Goal: Transaction & Acquisition: Purchase product/service

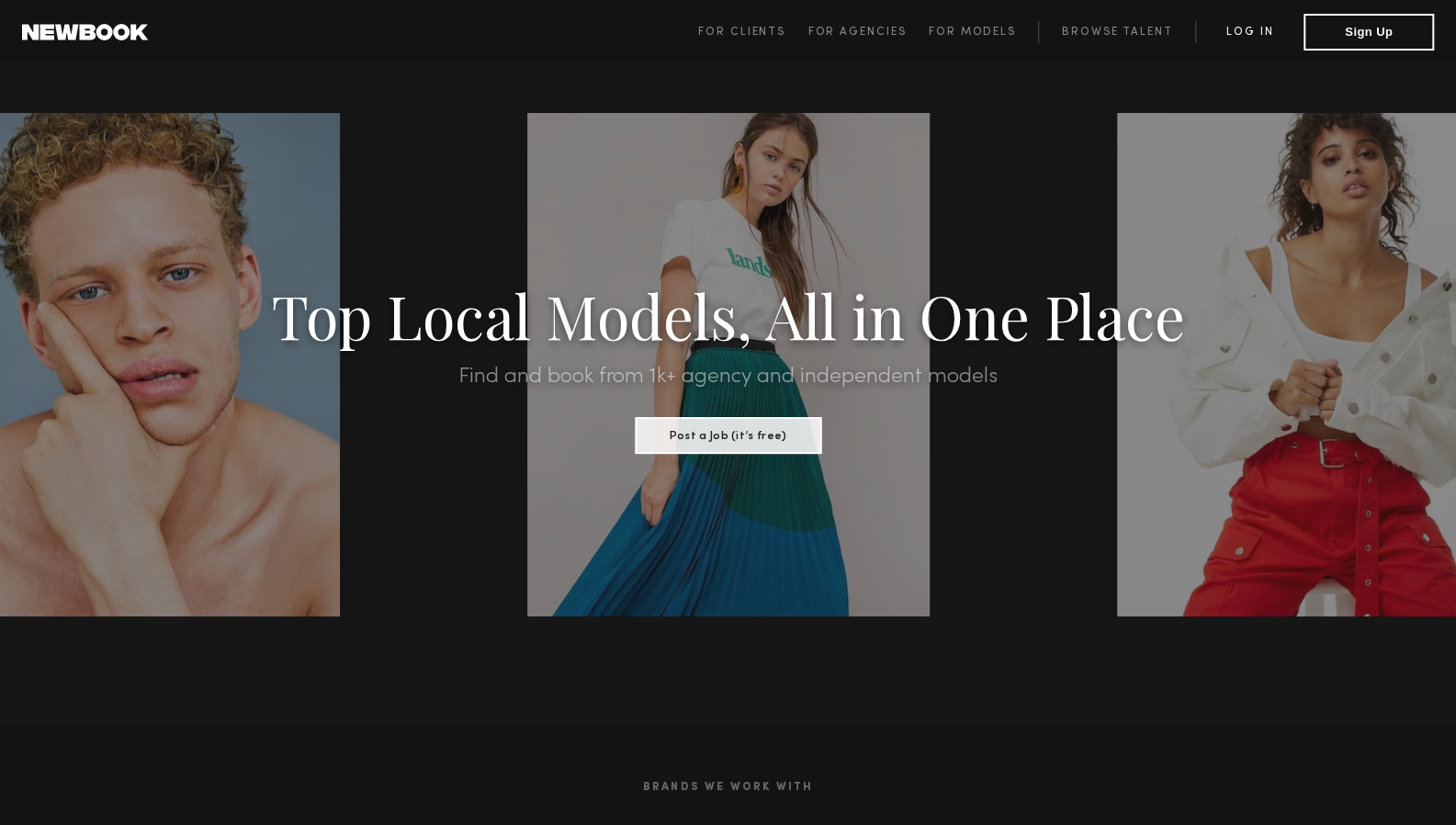
click at [1250, 29] on link "Log in" at bounding box center [1248, 32] width 108 height 22
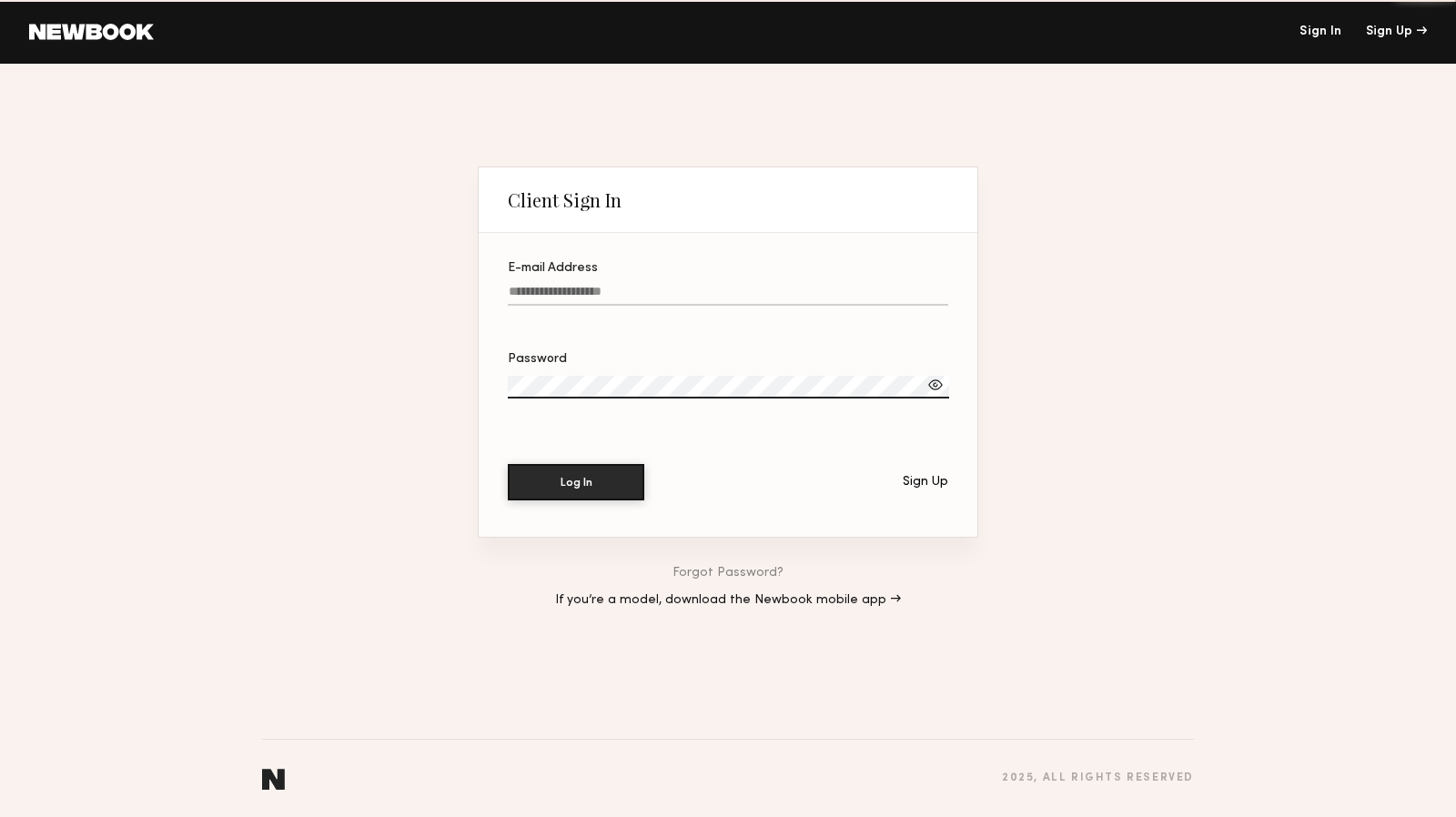
type input "**********"
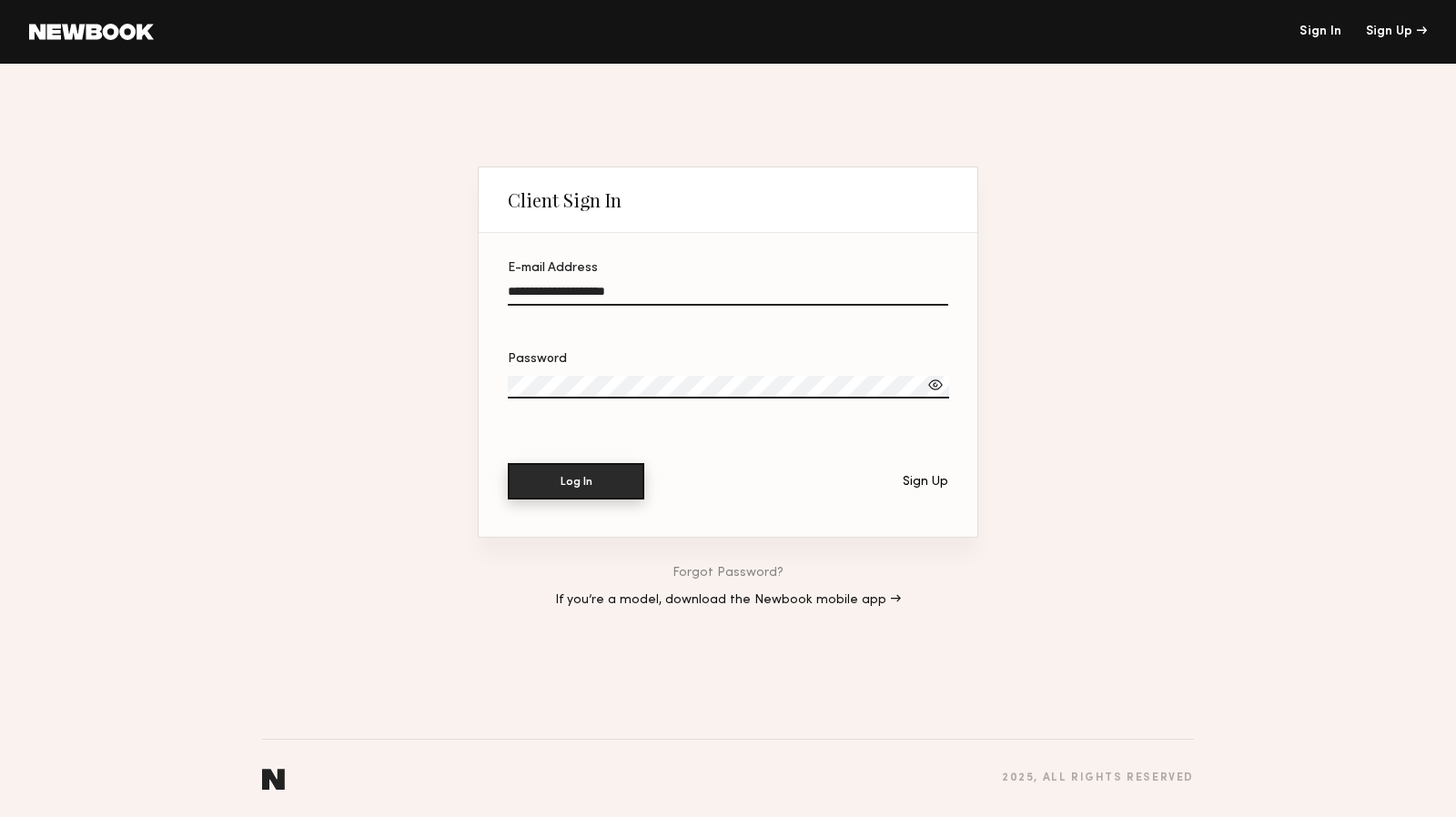
click at [562, 474] on button "Log In" at bounding box center [576, 482] width 136 height 37
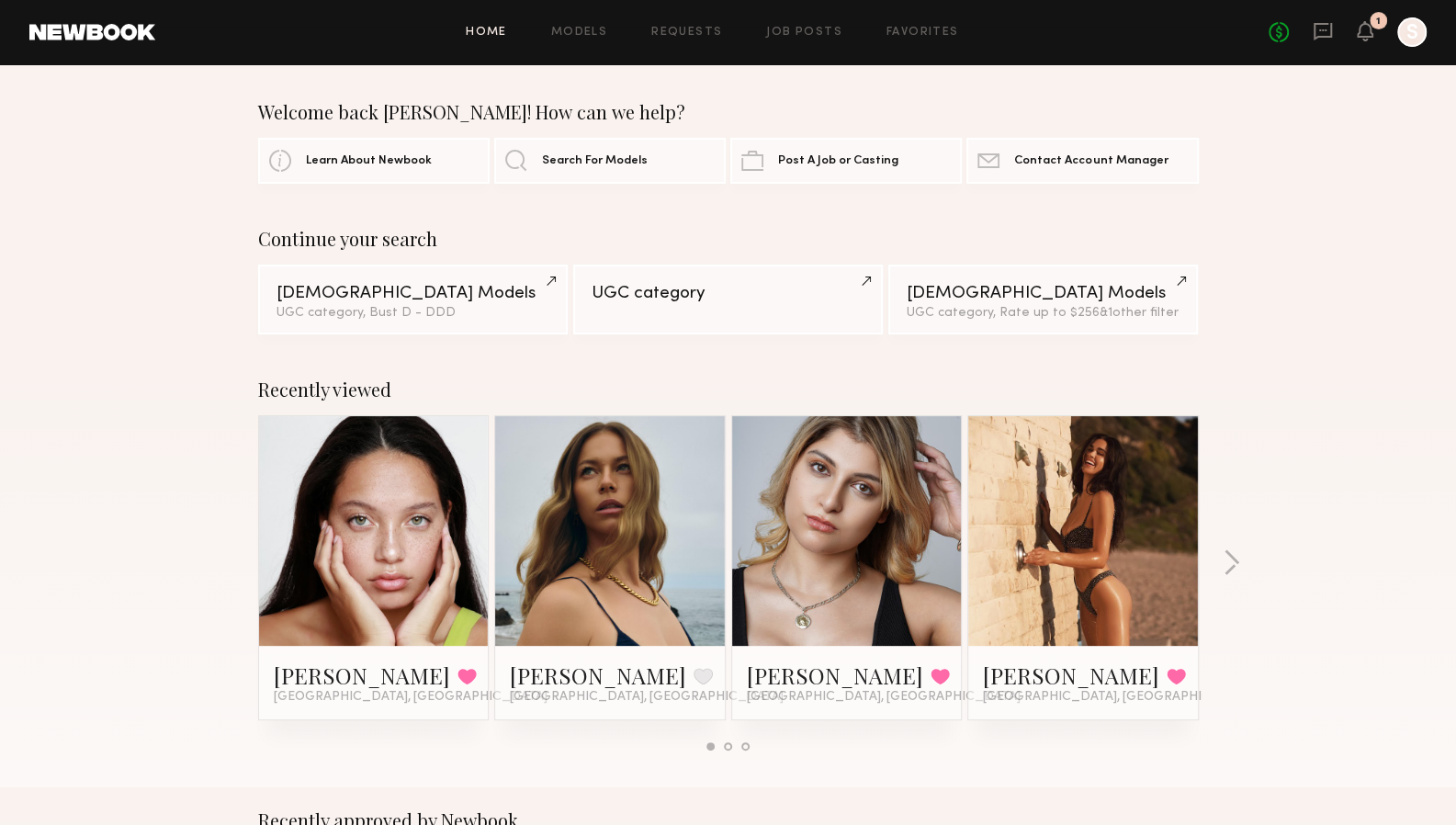
click at [1374, 34] on div "No fees up to $5,000 1 S" at bounding box center [1347, 32] width 158 height 30
click at [1371, 32] on icon at bounding box center [1366, 30] width 15 height 13
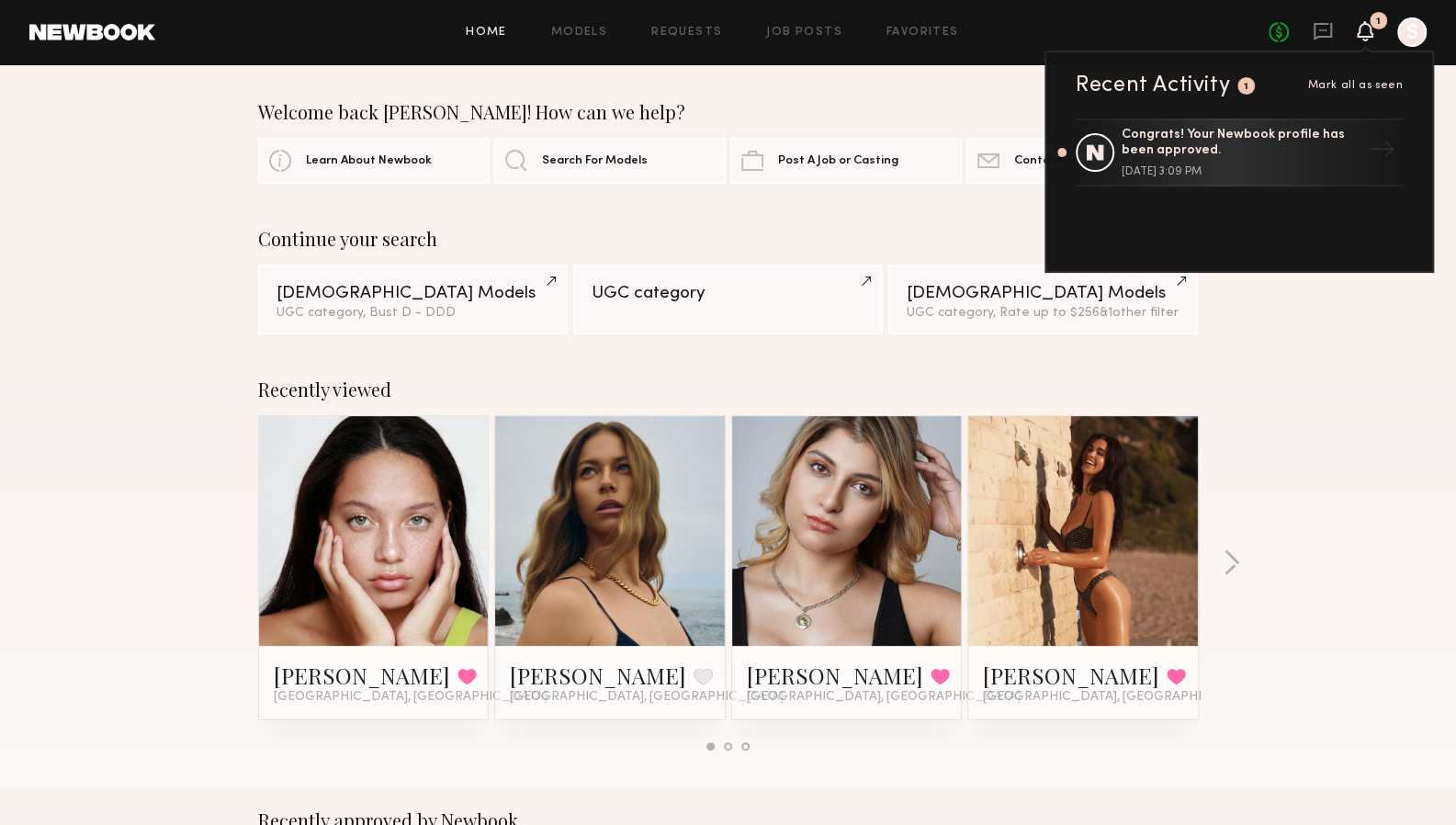
click at [1263, 449] on div "Recently viewed Aria Y. Favorited Los Angeles, CA Jana C. Favorite Los Angeles,…" at bounding box center [728, 571] width 1456 height 431
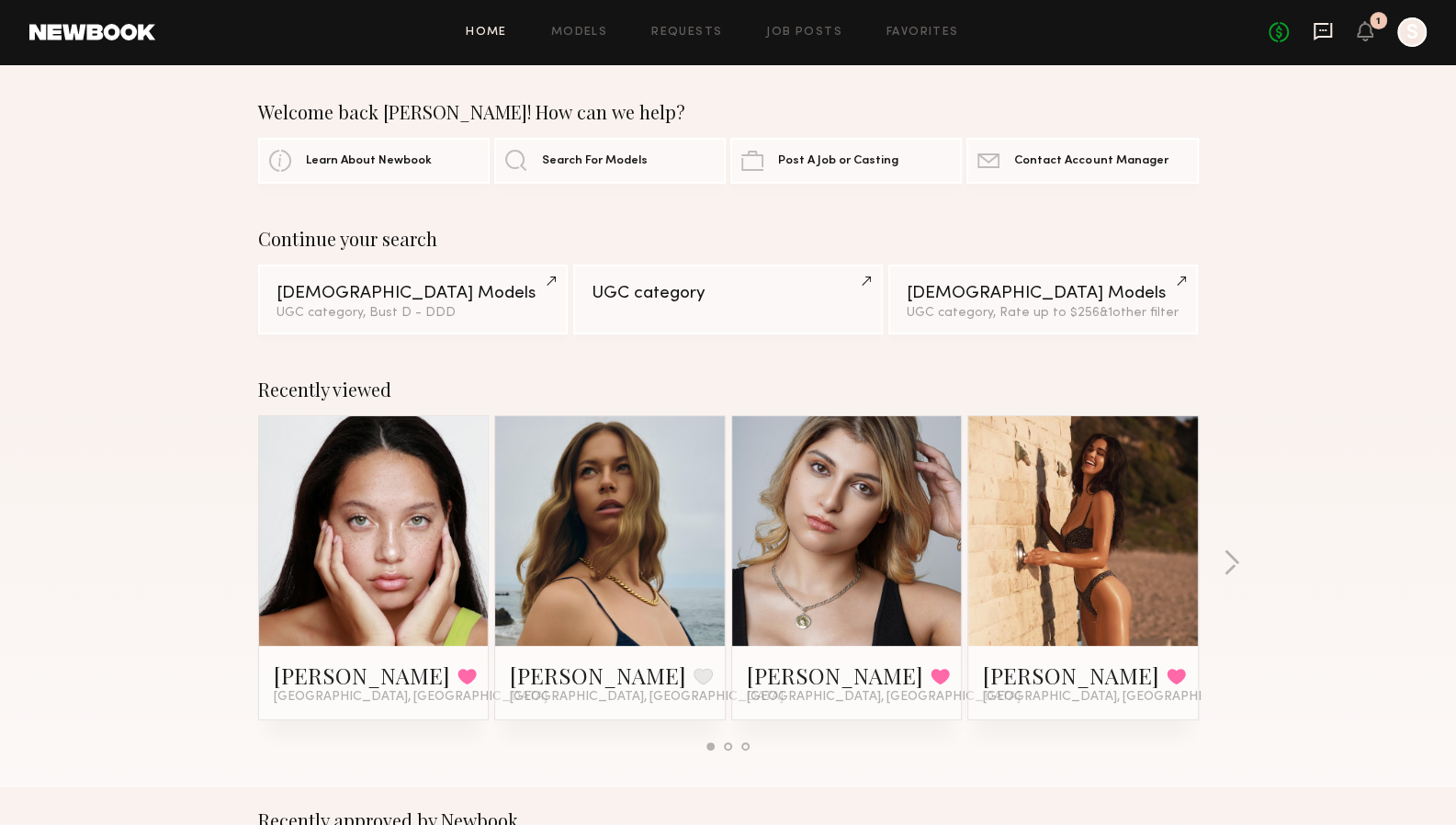
click at [1322, 33] on icon at bounding box center [1323, 31] width 20 height 20
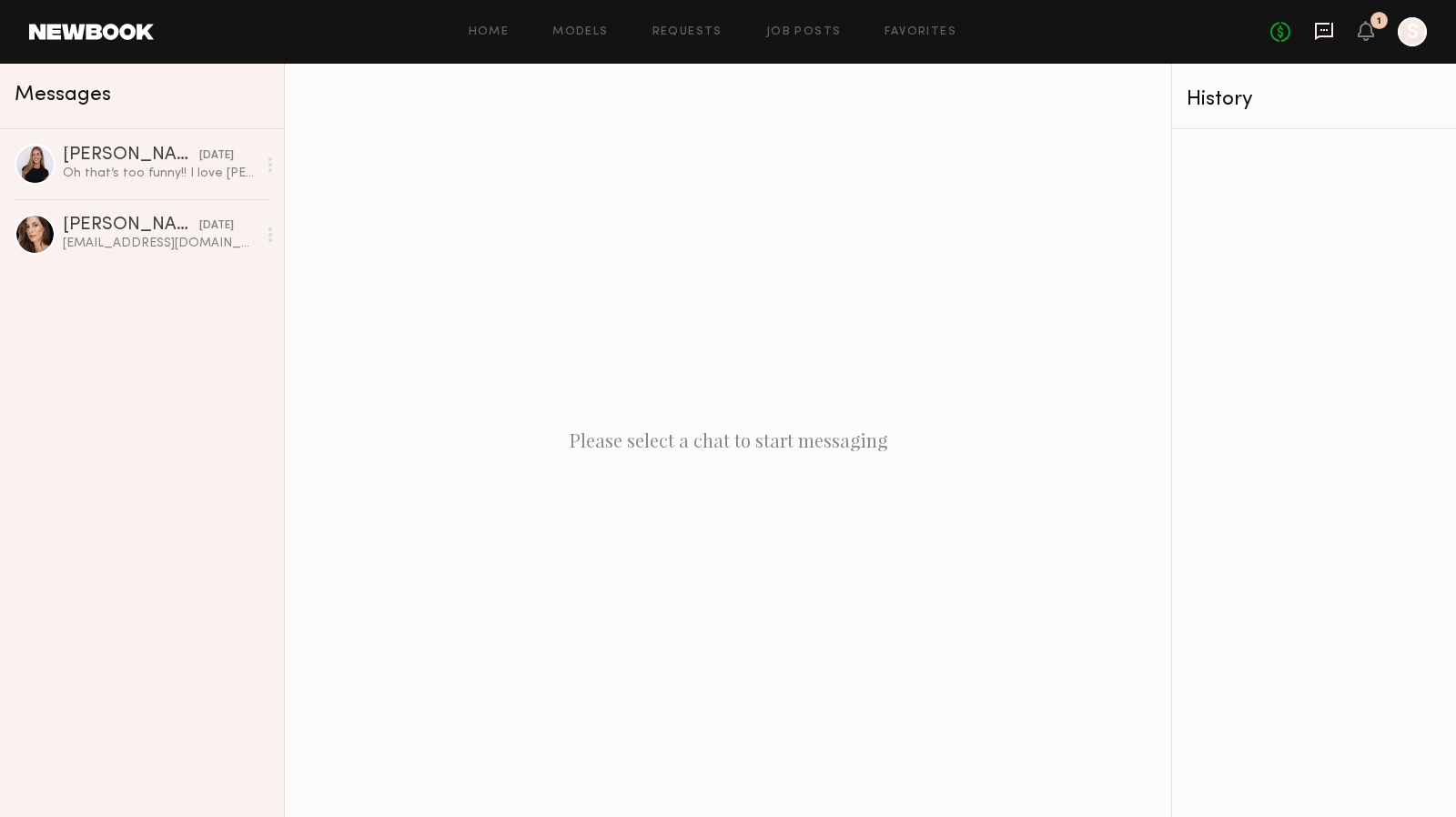
click at [1323, 29] on icon at bounding box center [1324, 30] width 7 height 2
click at [1409, 31] on div at bounding box center [1412, 32] width 29 height 29
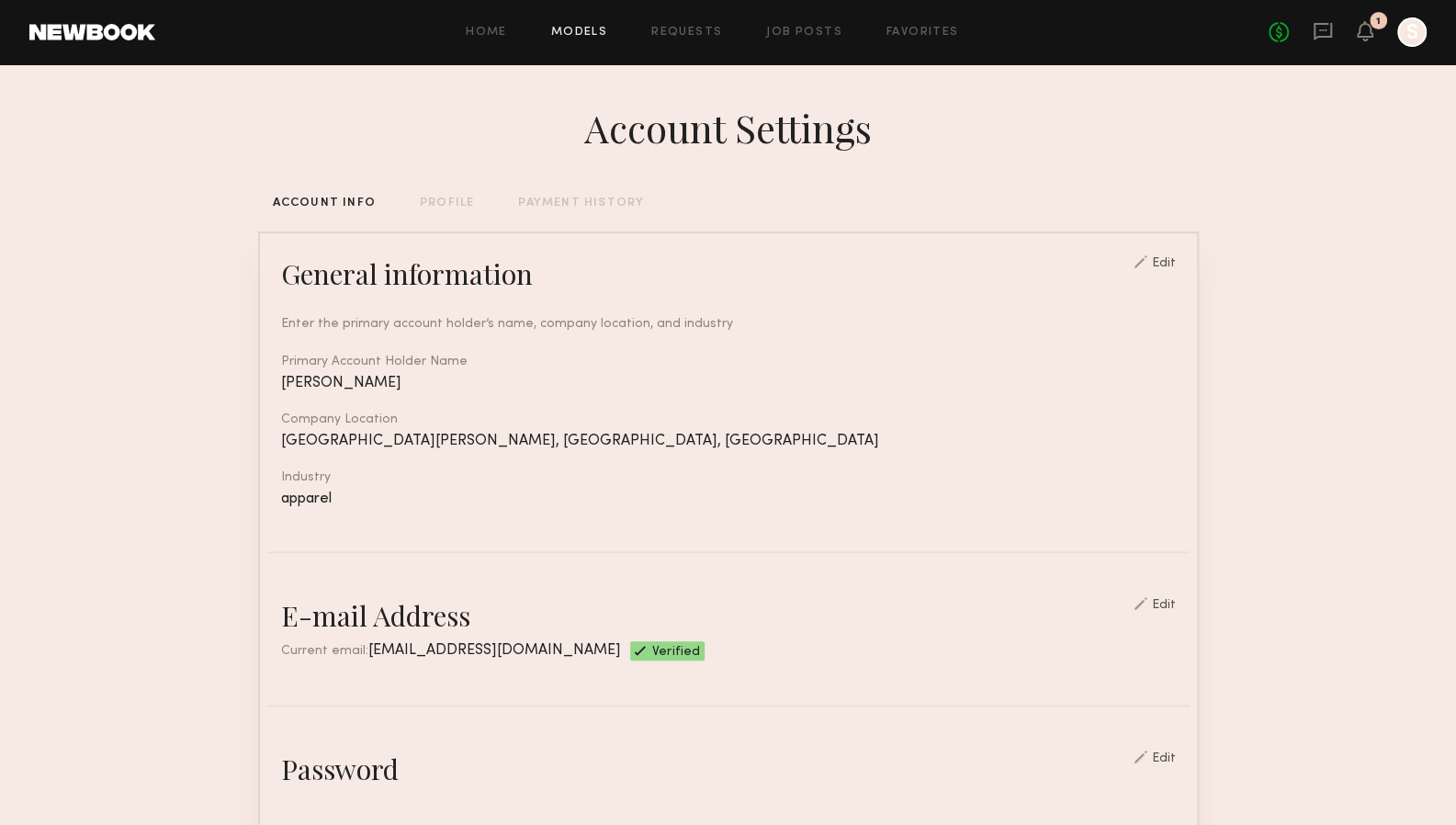
click at [591, 33] on link "Models" at bounding box center [579, 32] width 56 height 12
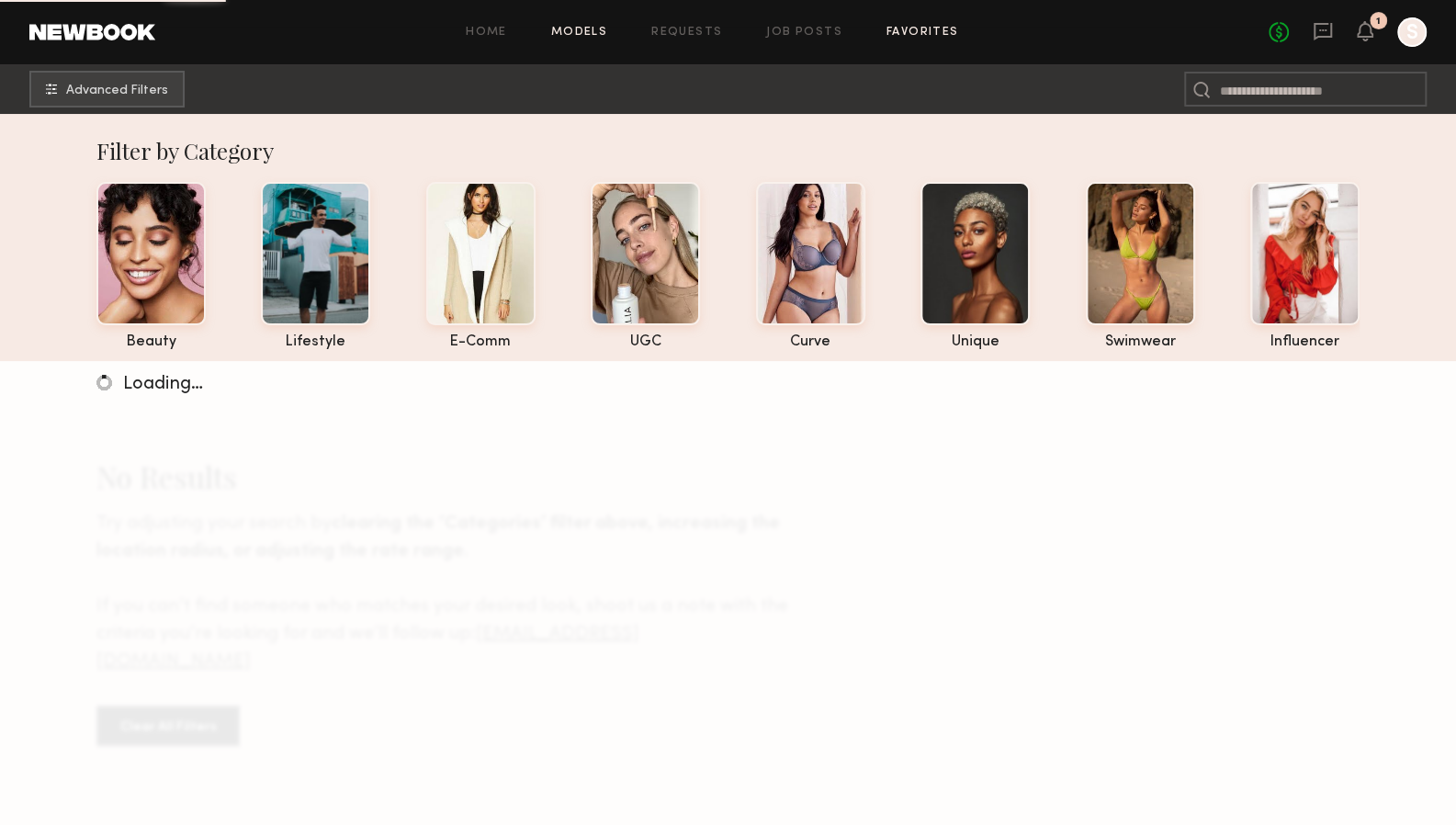
click at [925, 30] on link "Favorites" at bounding box center [923, 32] width 73 height 12
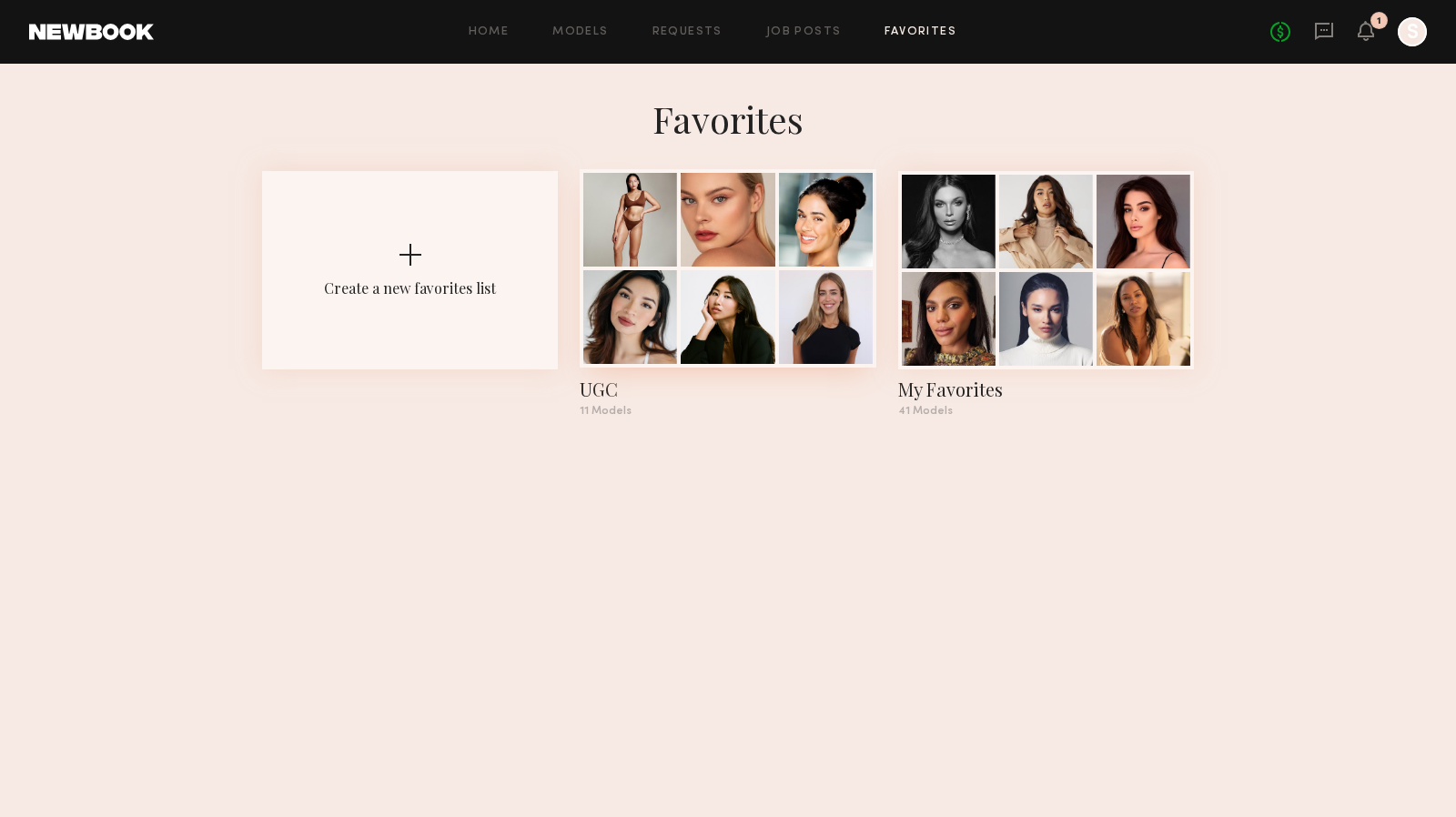
click at [787, 292] on div at bounding box center [825, 317] width 94 height 94
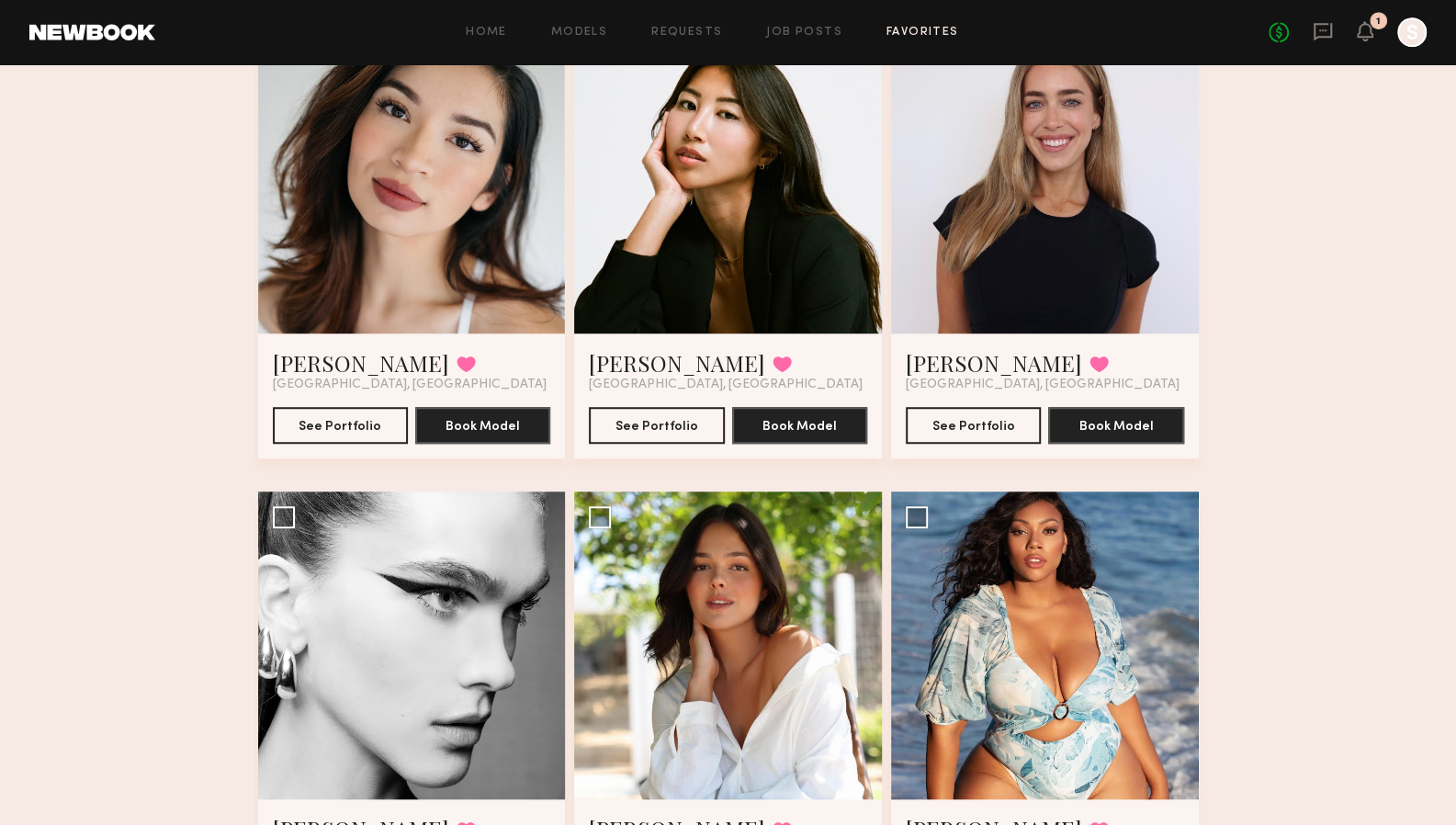
scroll to position [652, 0]
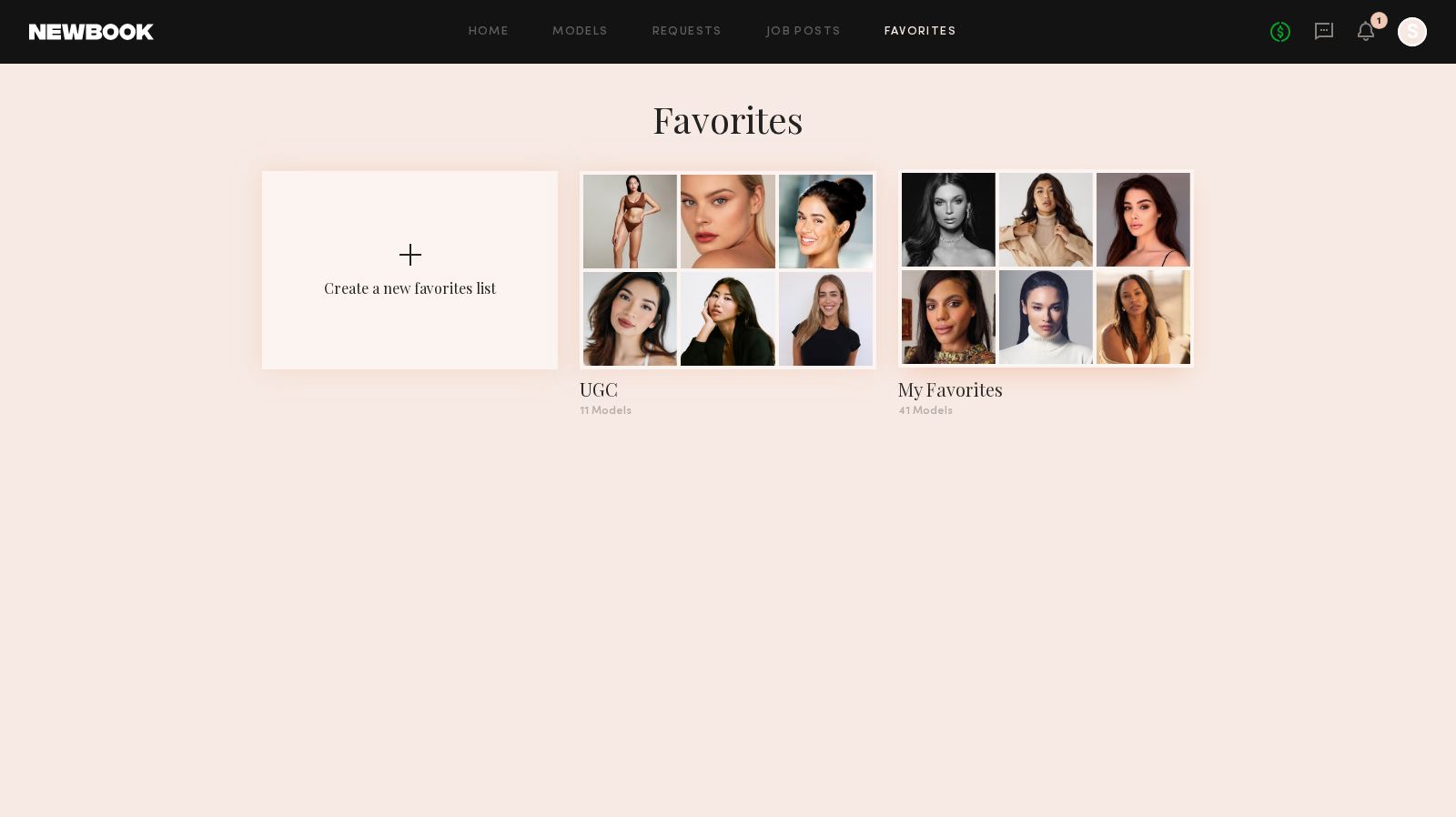
click at [1113, 297] on div at bounding box center [1143, 317] width 94 height 94
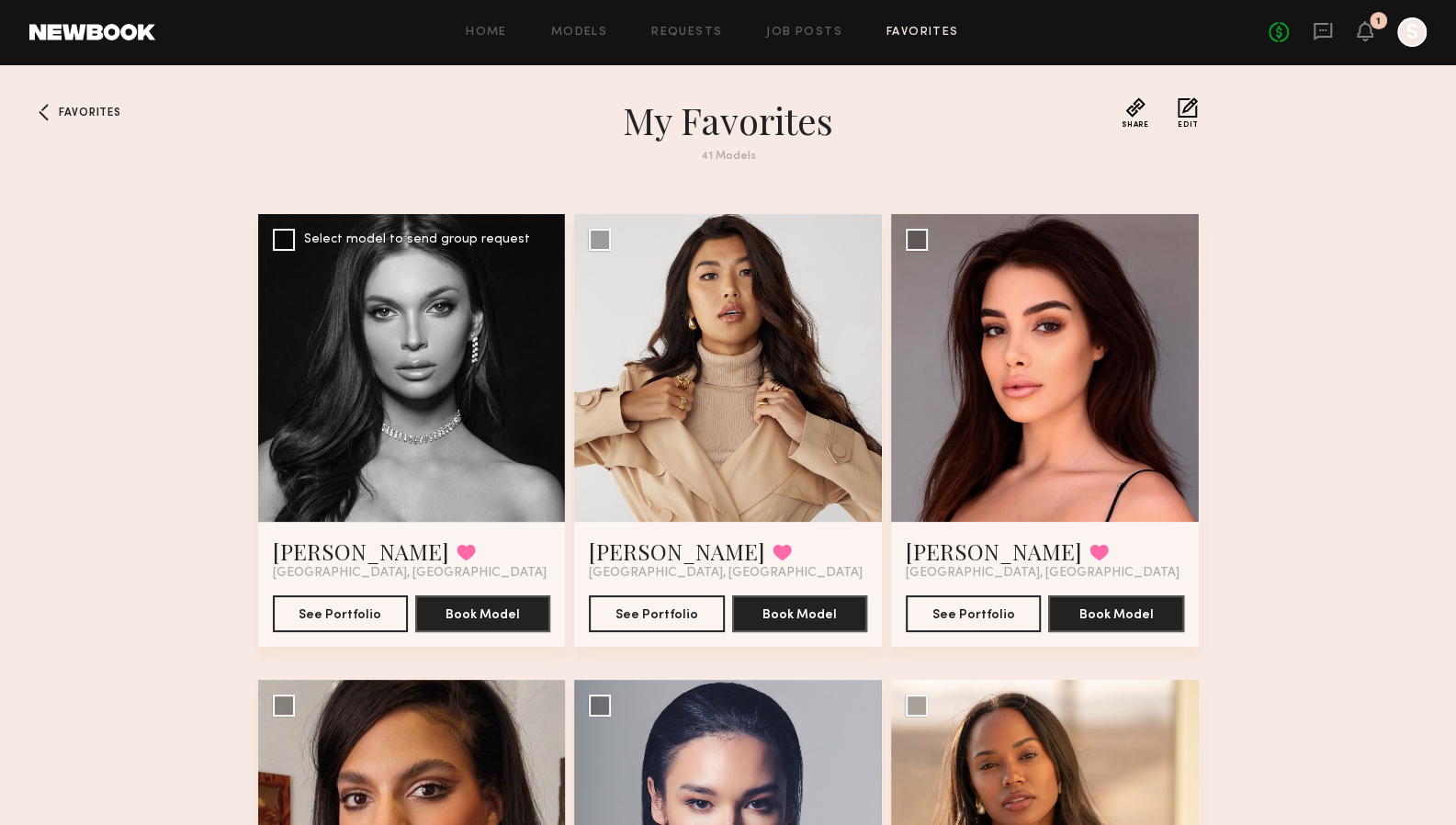
click at [345, 422] on div at bounding box center [412, 368] width 308 height 308
click at [343, 404] on div at bounding box center [412, 368] width 308 height 308
click at [510, 462] on div at bounding box center [412, 368] width 308 height 308
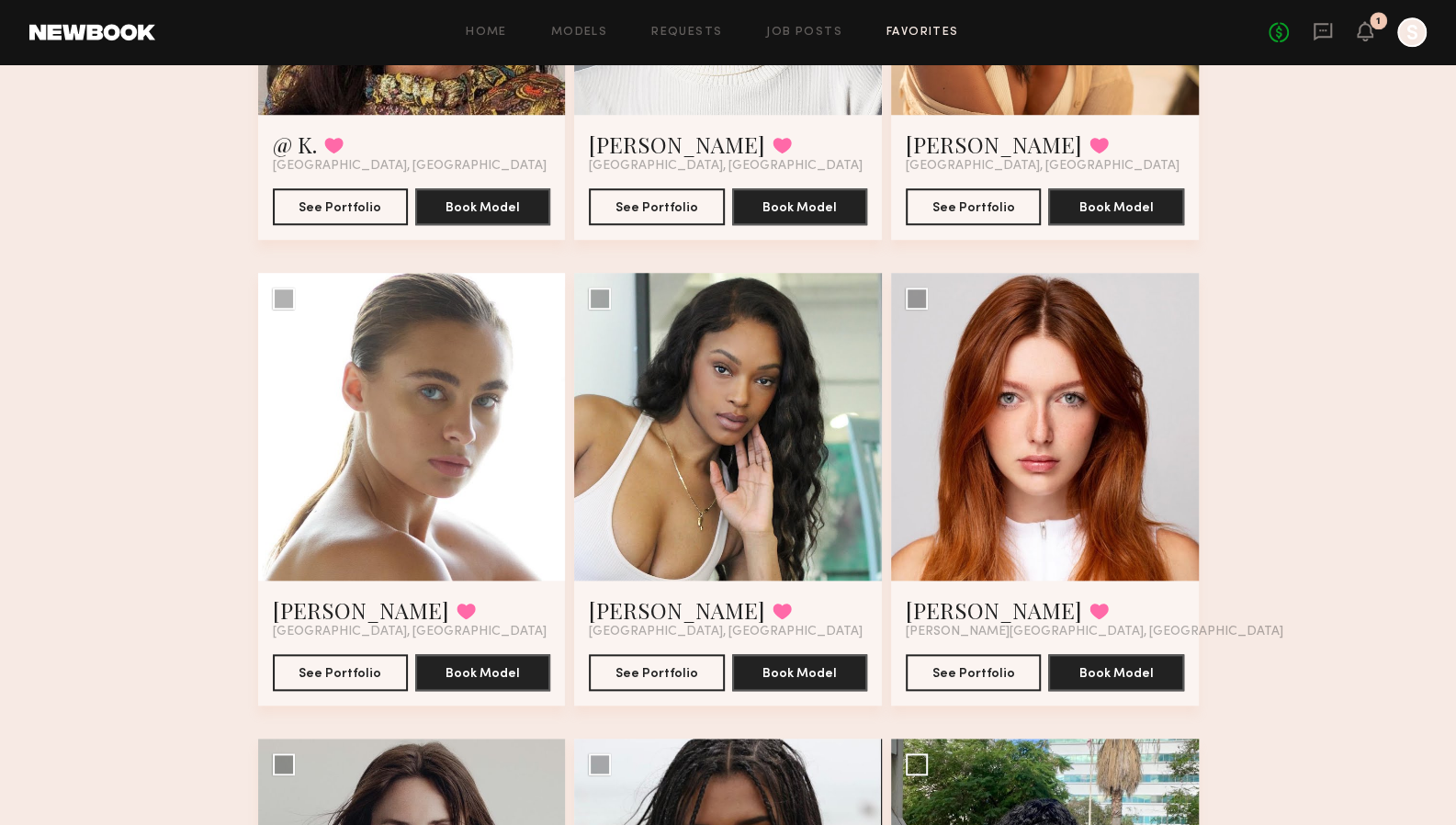
scroll to position [879, 0]
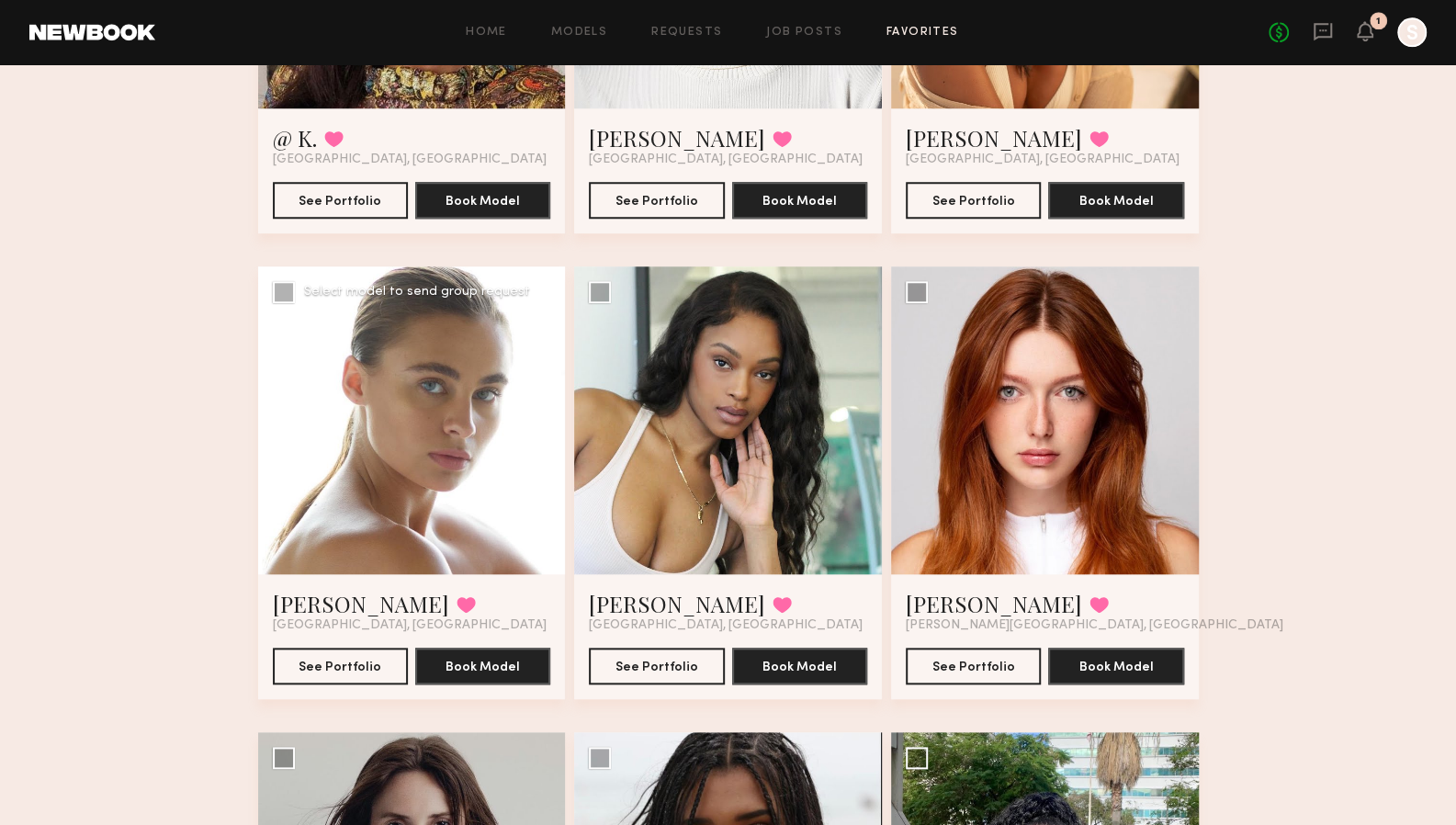
click at [319, 500] on div at bounding box center [412, 421] width 308 height 308
click at [341, 666] on button "See Portfolio" at bounding box center [340, 665] width 135 height 37
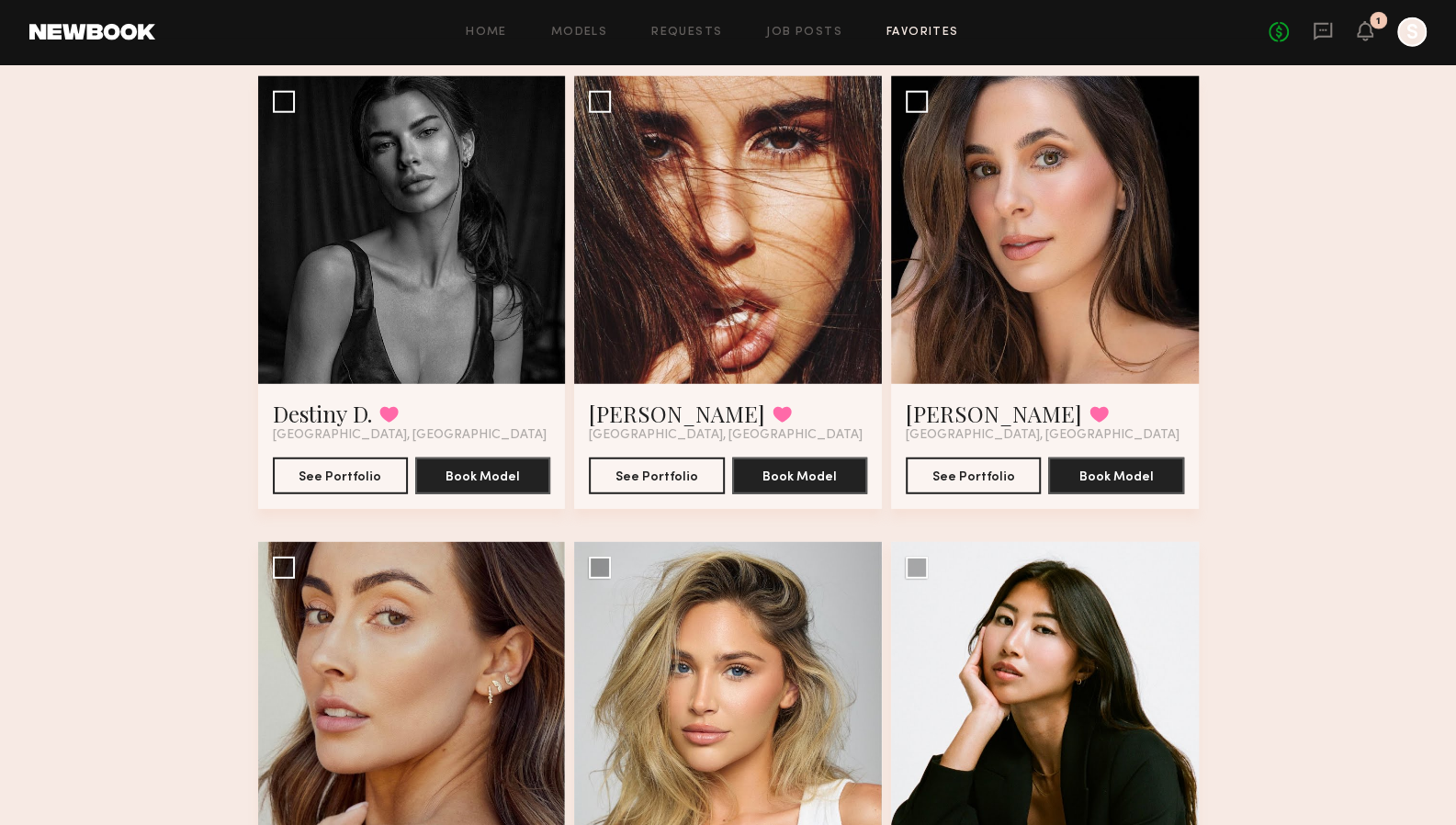
scroll to position [2932, 0]
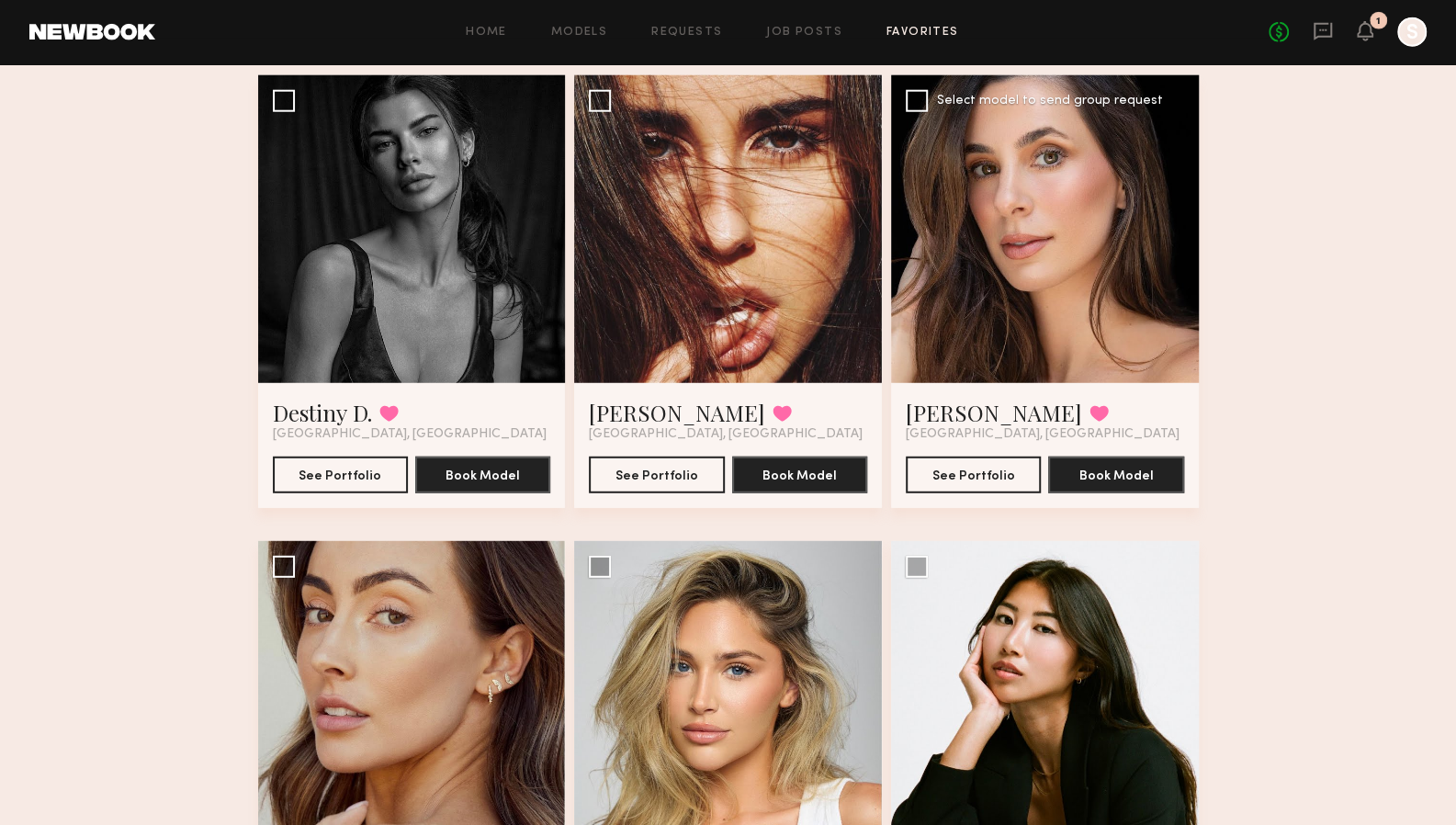
click at [1130, 311] on div at bounding box center [1045, 230] width 308 height 308
click at [1137, 327] on div at bounding box center [1045, 230] width 308 height 308
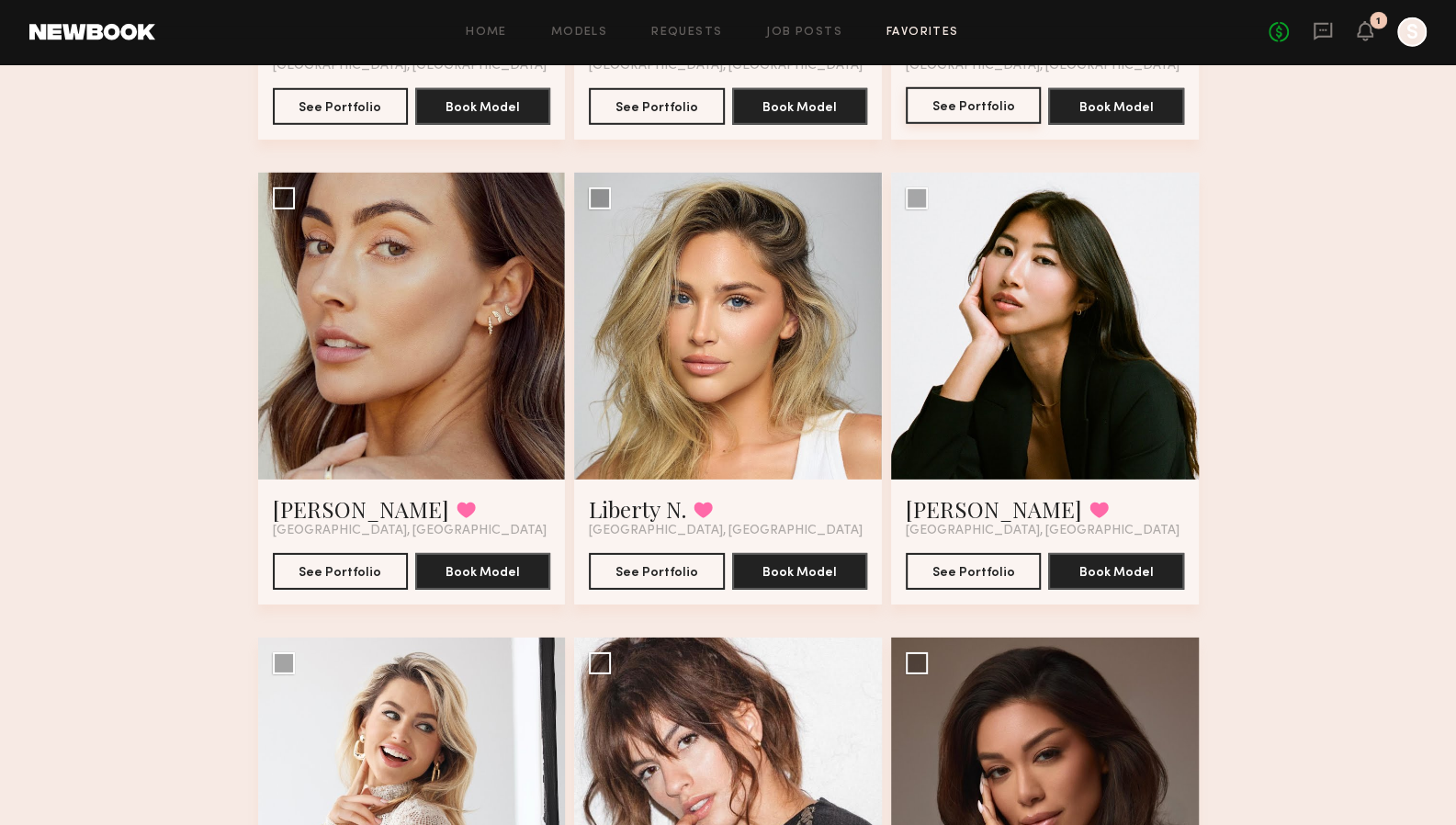
scroll to position [3301, 0]
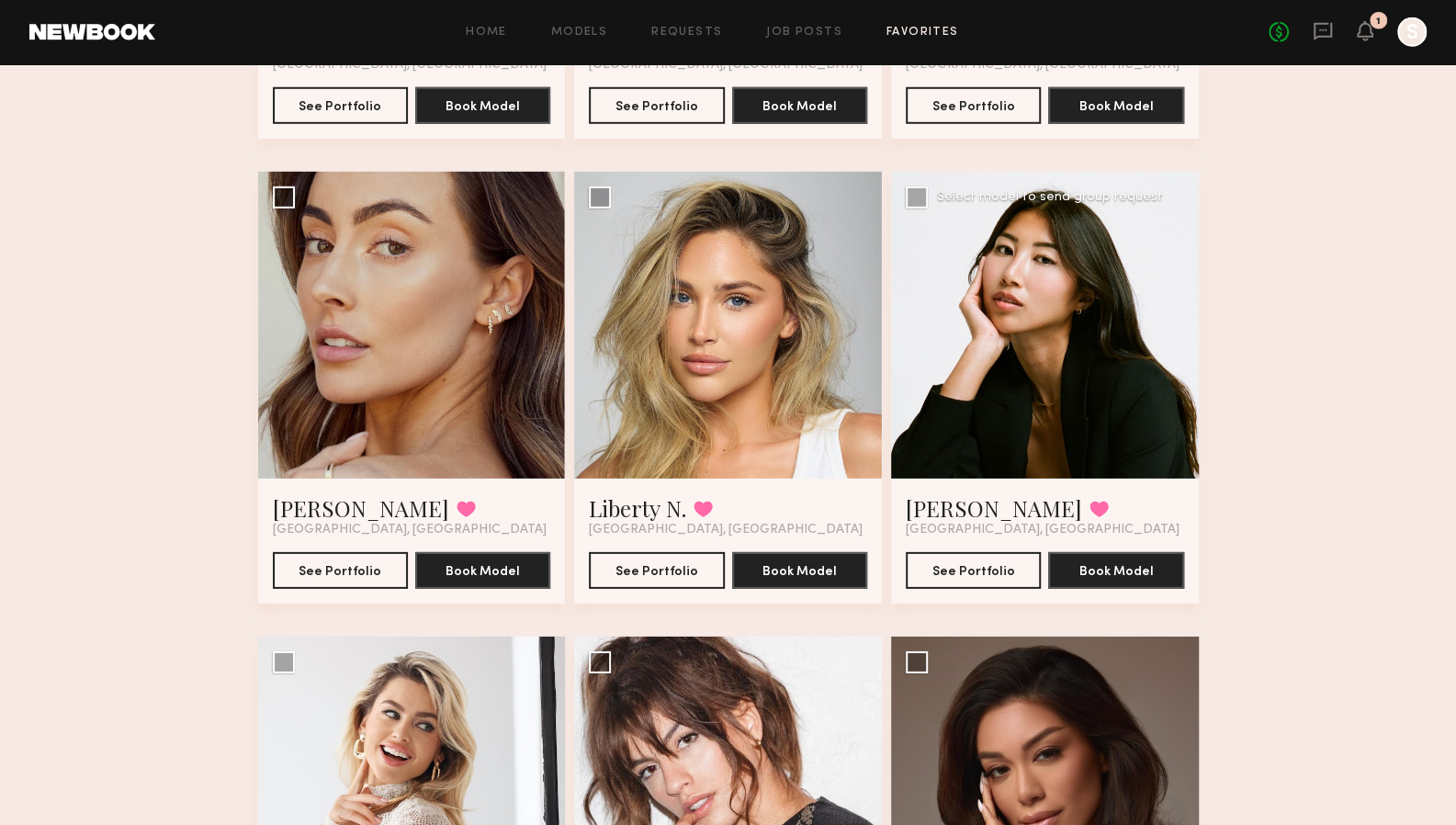
click at [1116, 363] on div at bounding box center [1045, 326] width 308 height 308
click at [1002, 569] on button "See Portfolio" at bounding box center [973, 569] width 135 height 37
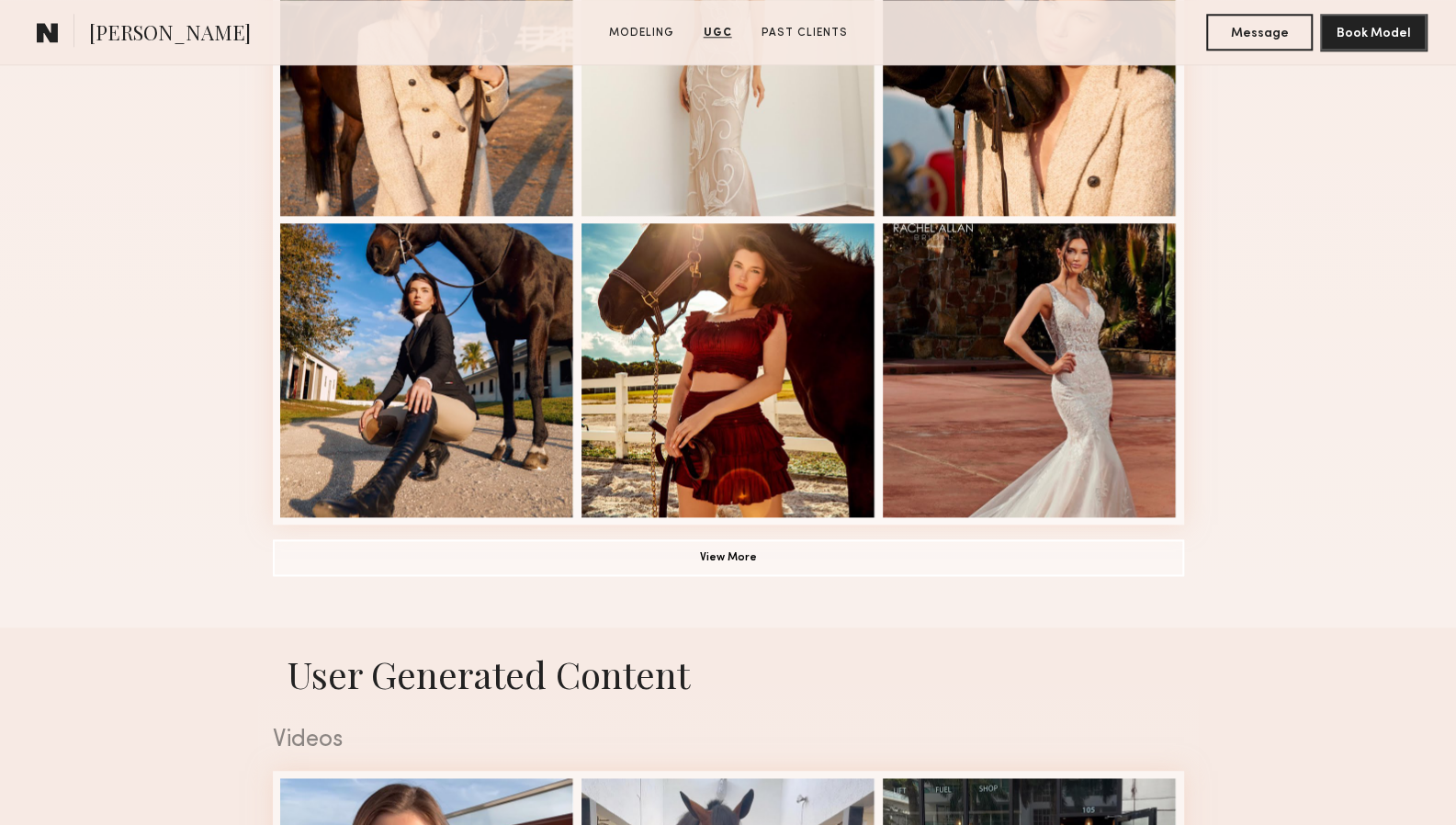
scroll to position [1221, 0]
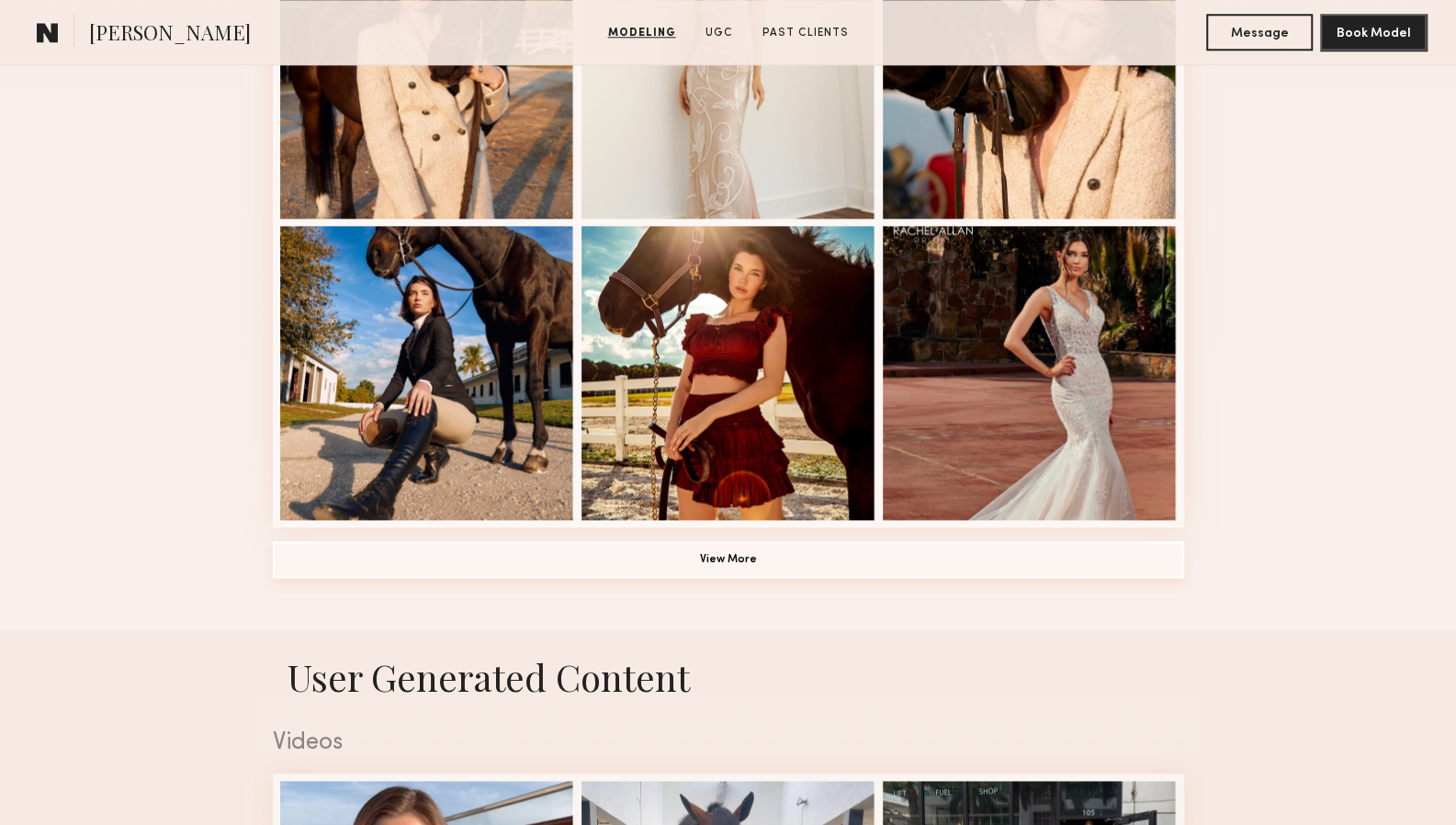
click at [1160, 571] on button "View More" at bounding box center [729, 559] width 912 height 37
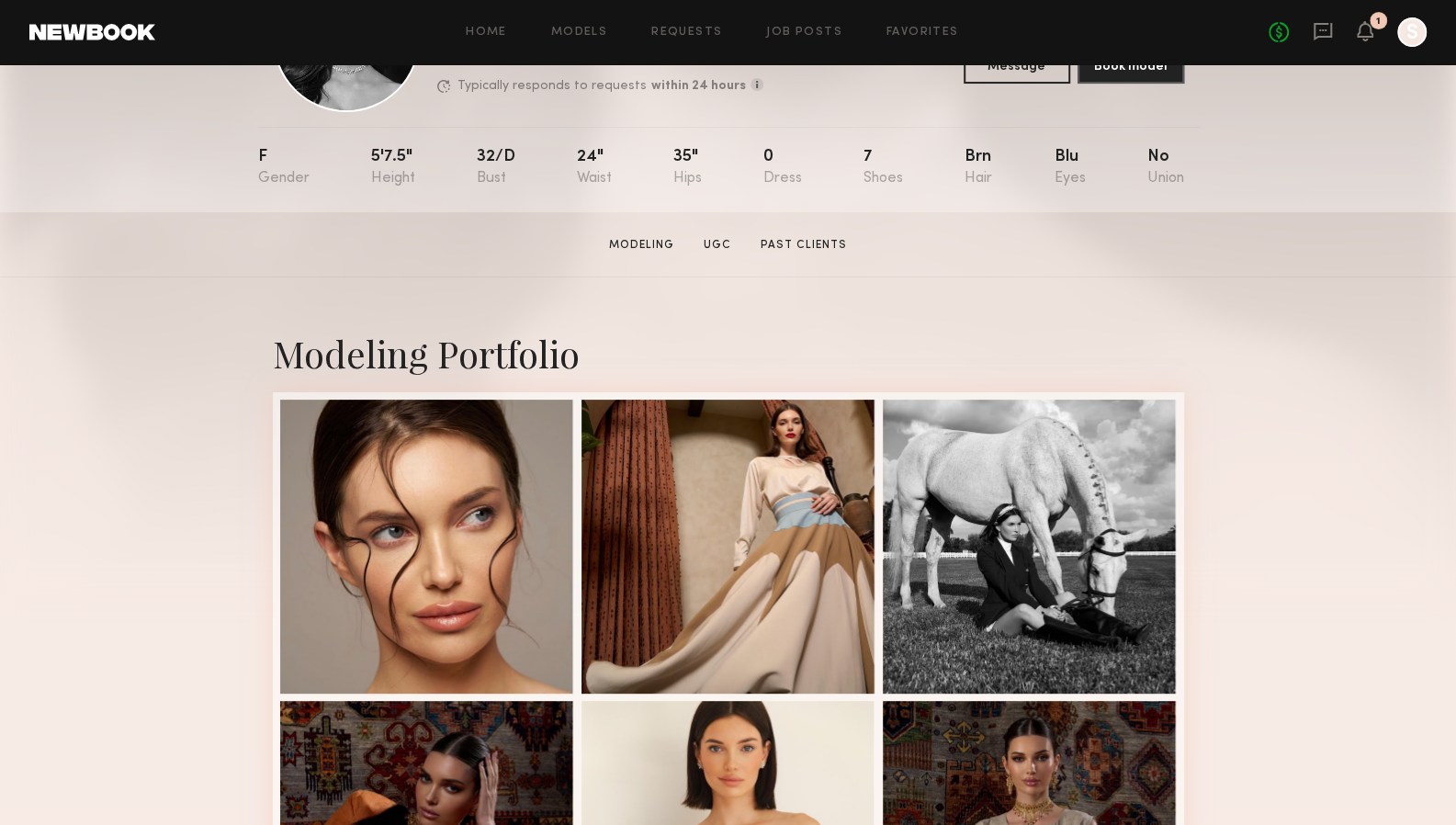
scroll to position [138, 0]
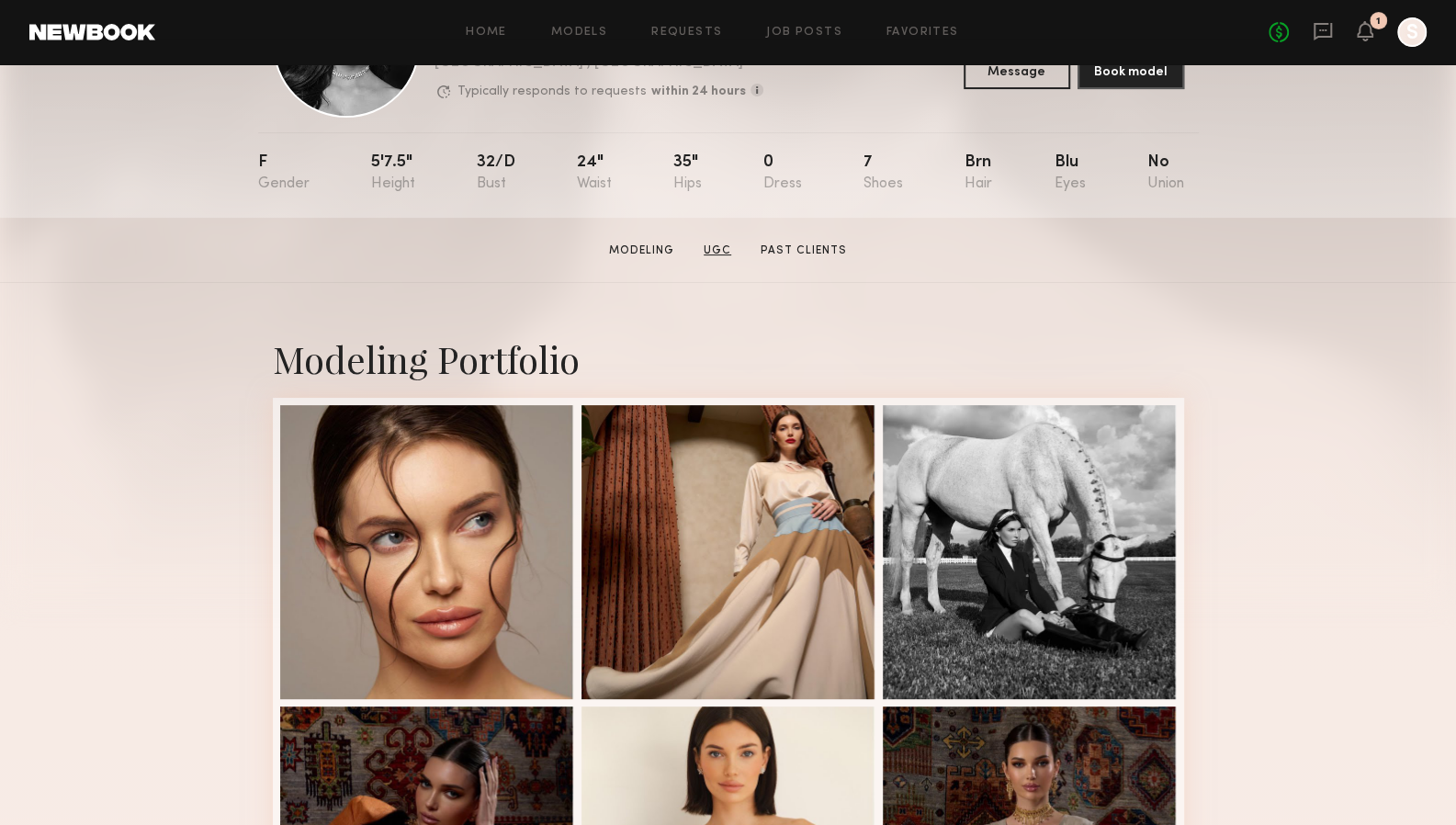
click at [724, 259] on link "UGC" at bounding box center [718, 251] width 42 height 17
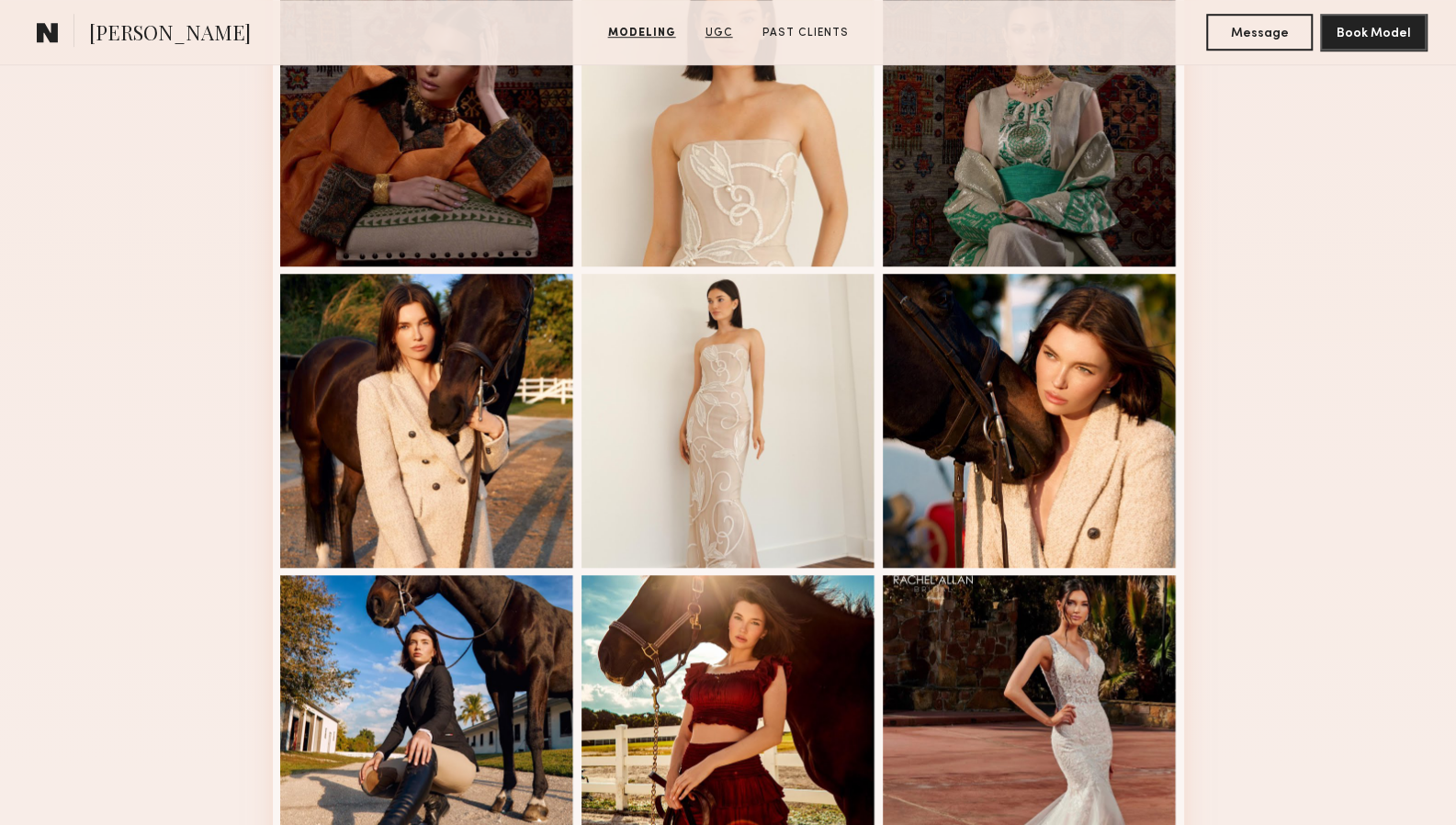
scroll to position [873, 0]
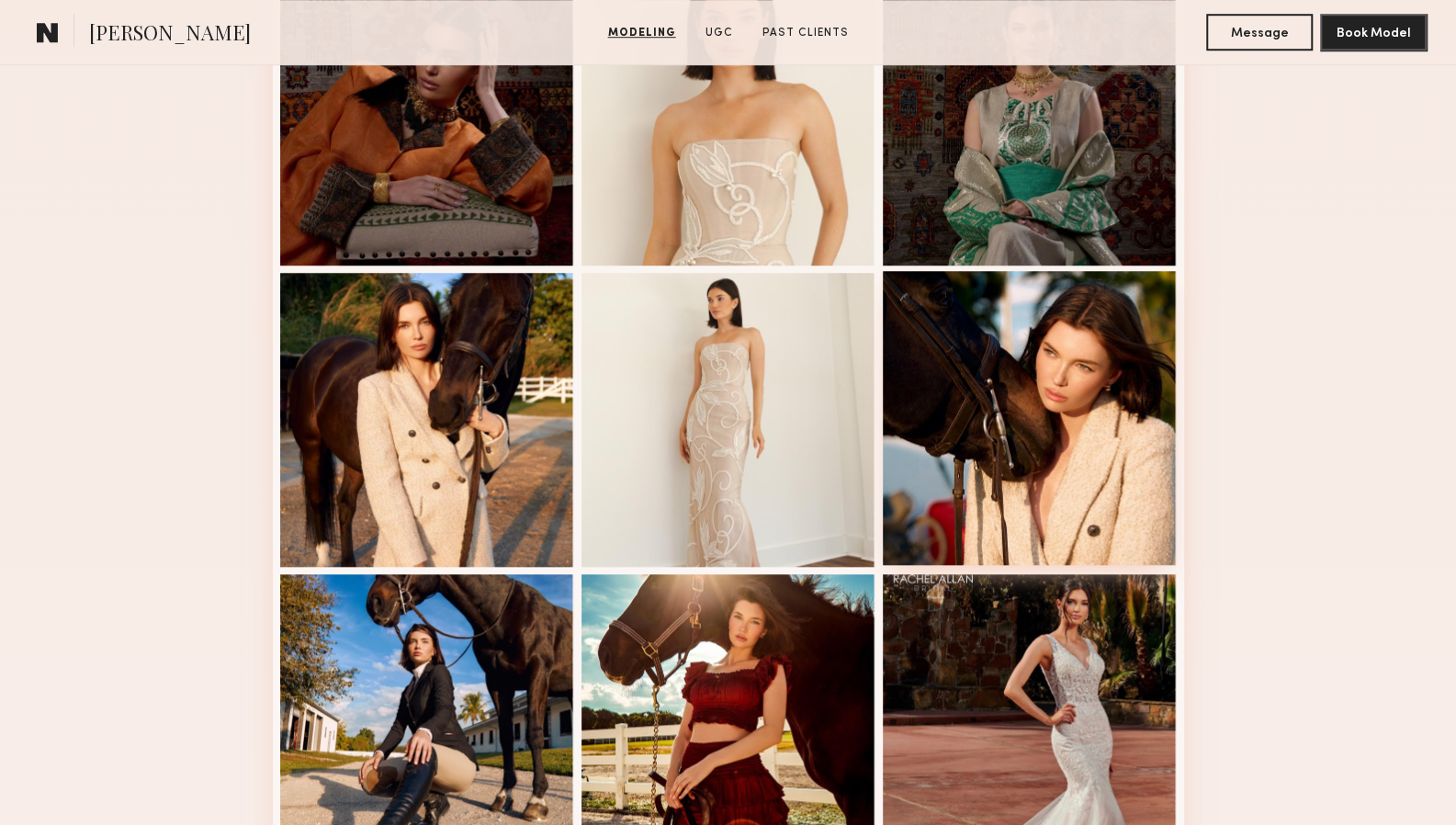
click at [1119, 520] on div at bounding box center [1030, 418] width 294 height 294
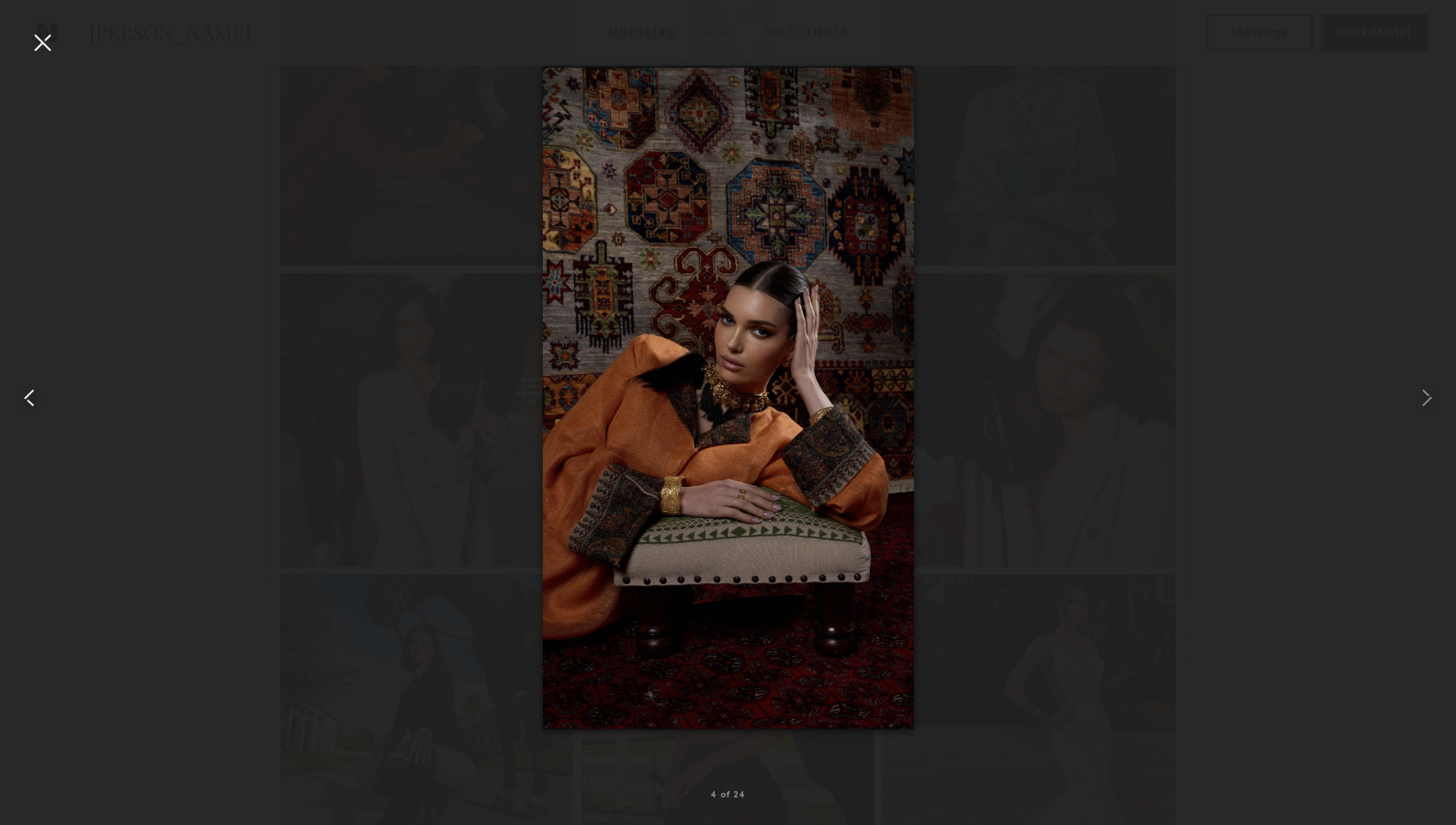
click at [13, 54] on div at bounding box center [29, 398] width 58 height 737
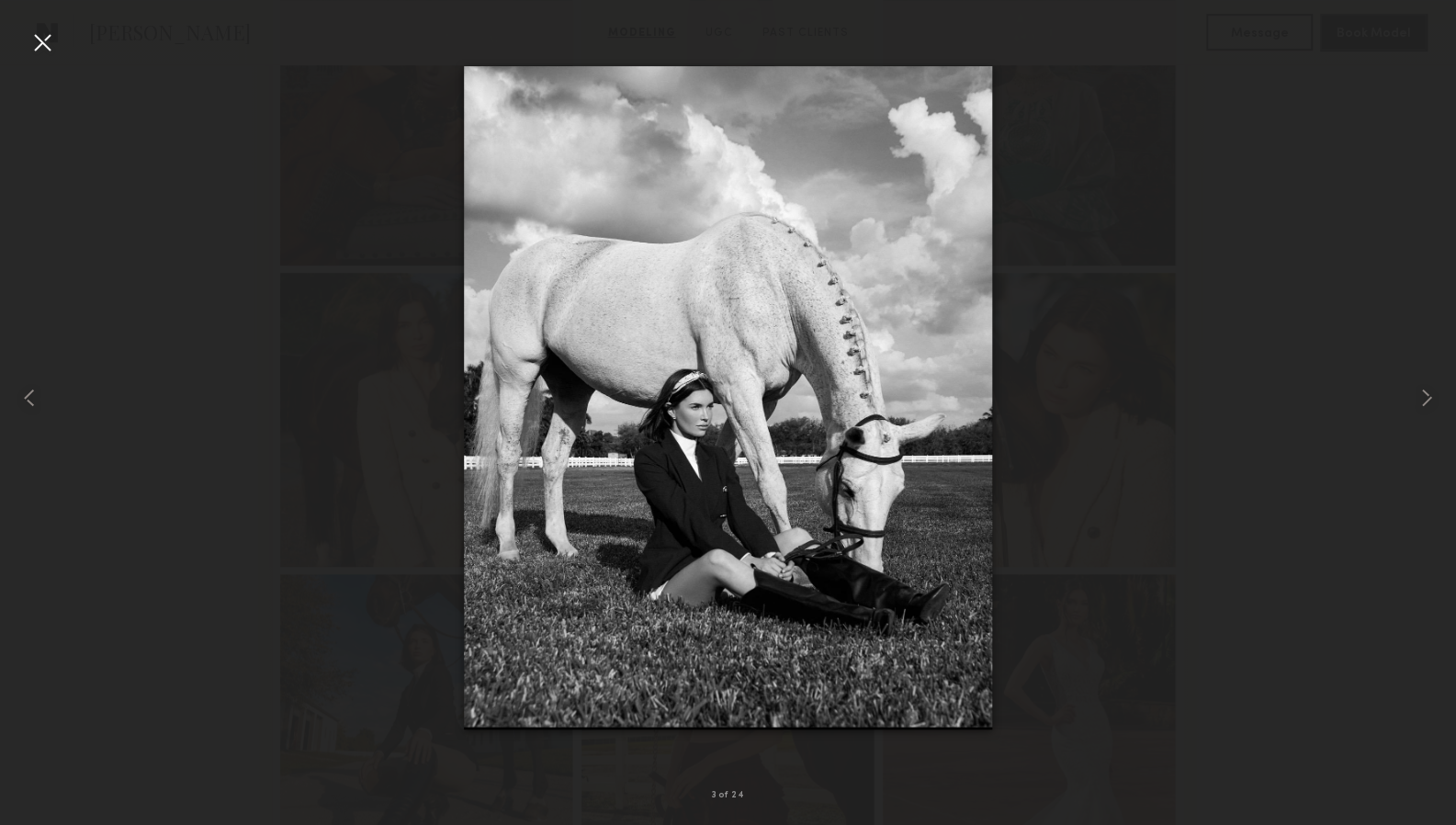
click at [39, 42] on div at bounding box center [42, 42] width 30 height 30
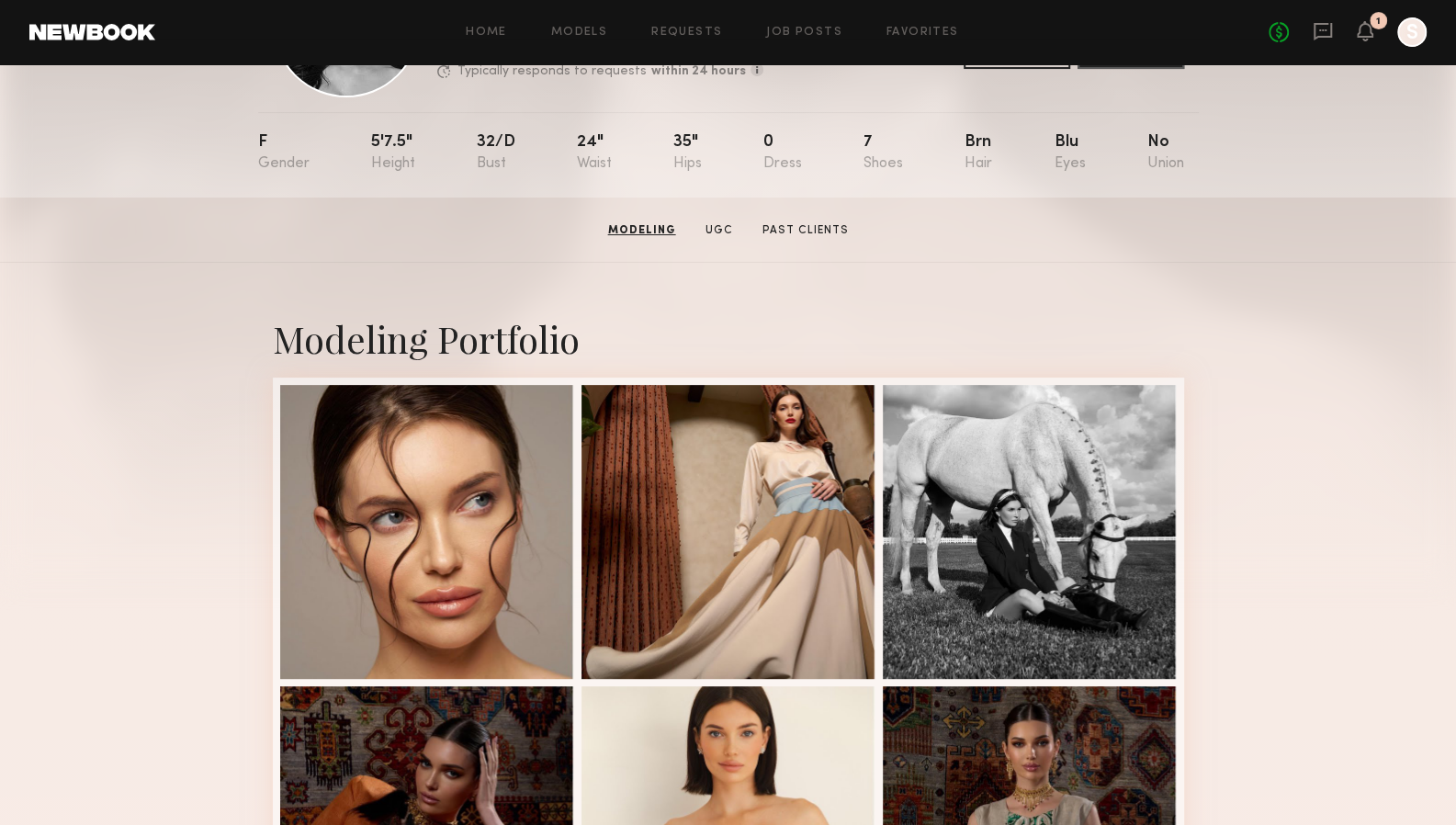
scroll to position [0, 0]
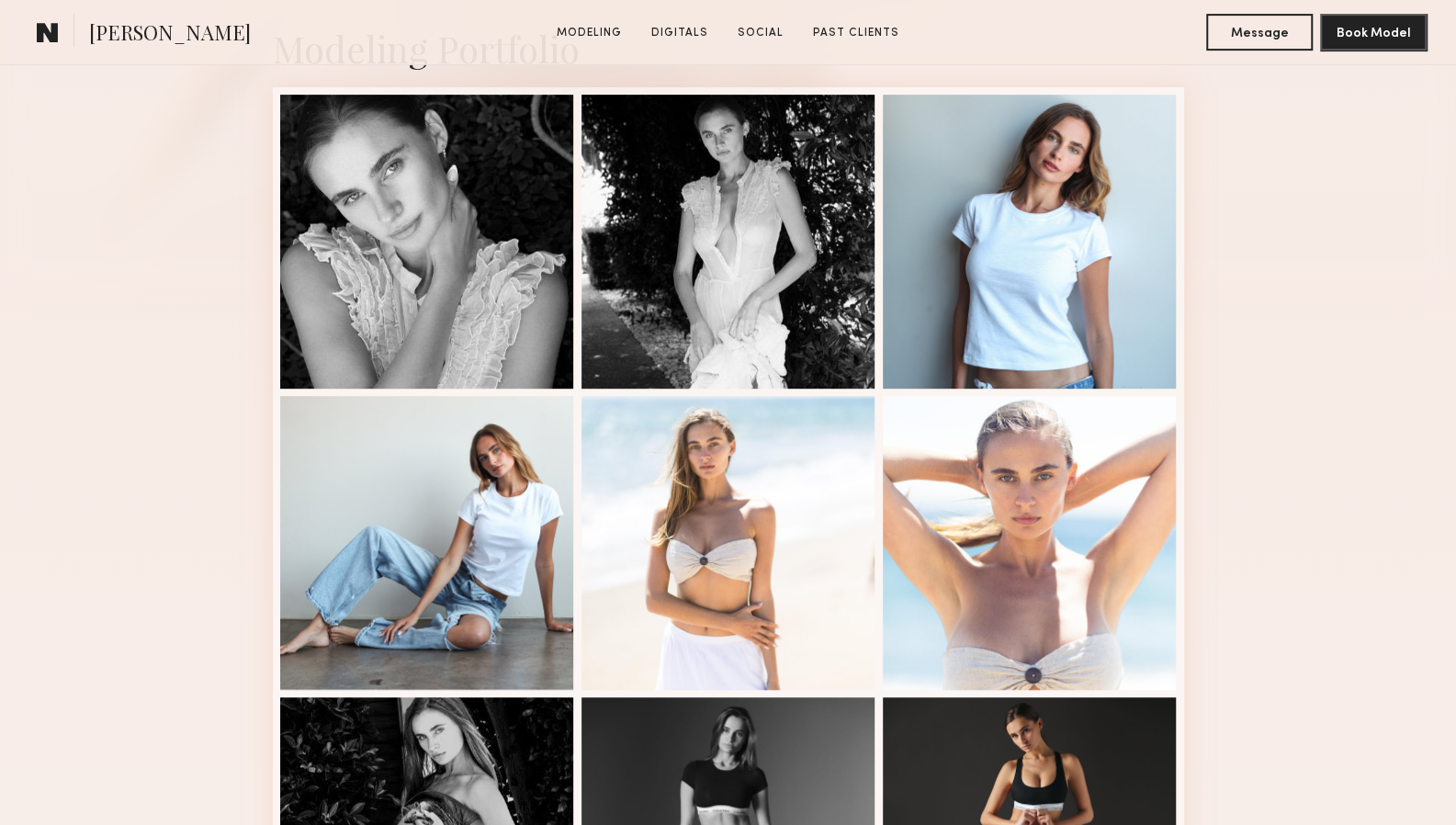
scroll to position [451, 0]
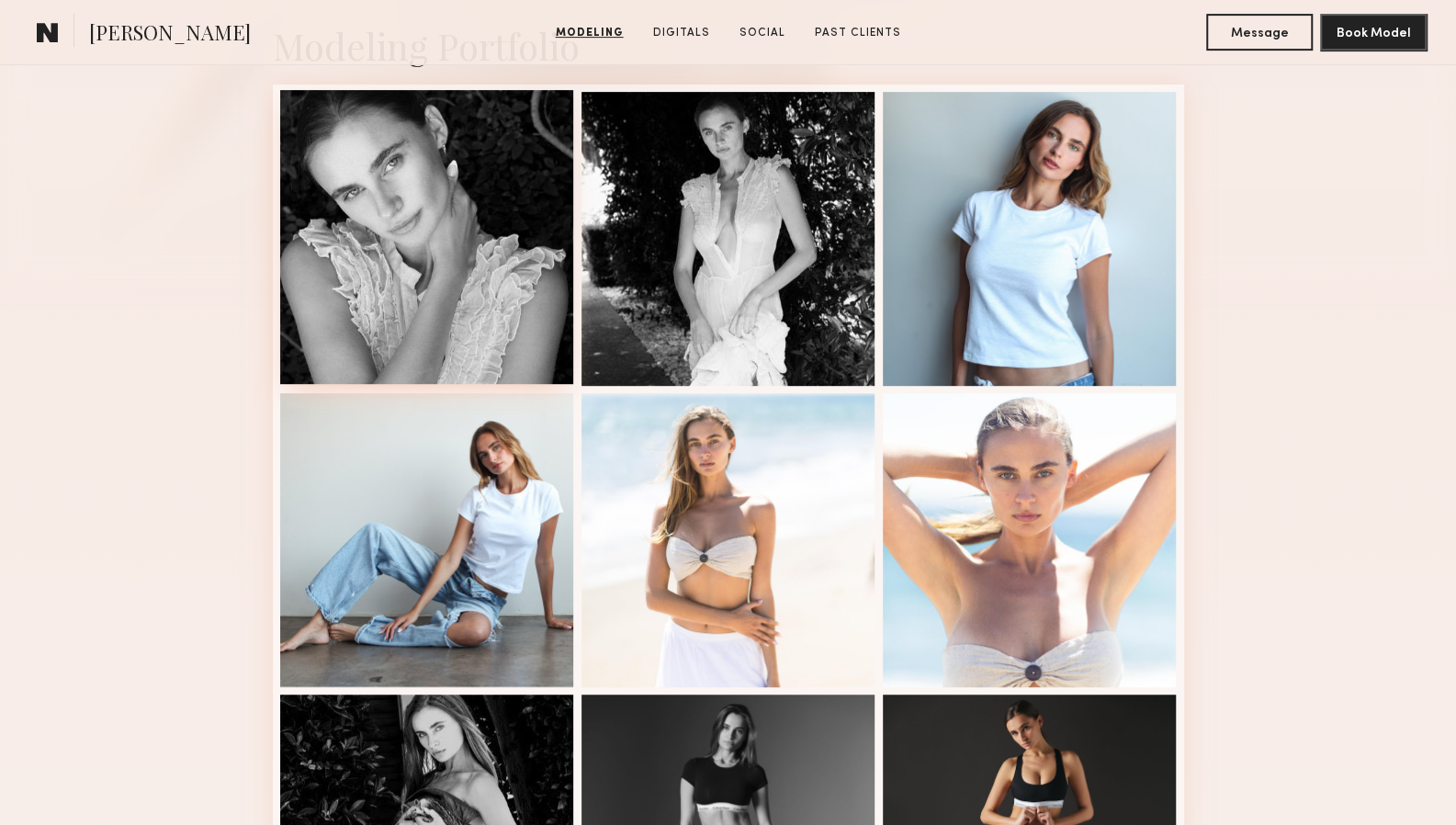
click at [469, 283] on div at bounding box center [427, 237] width 294 height 294
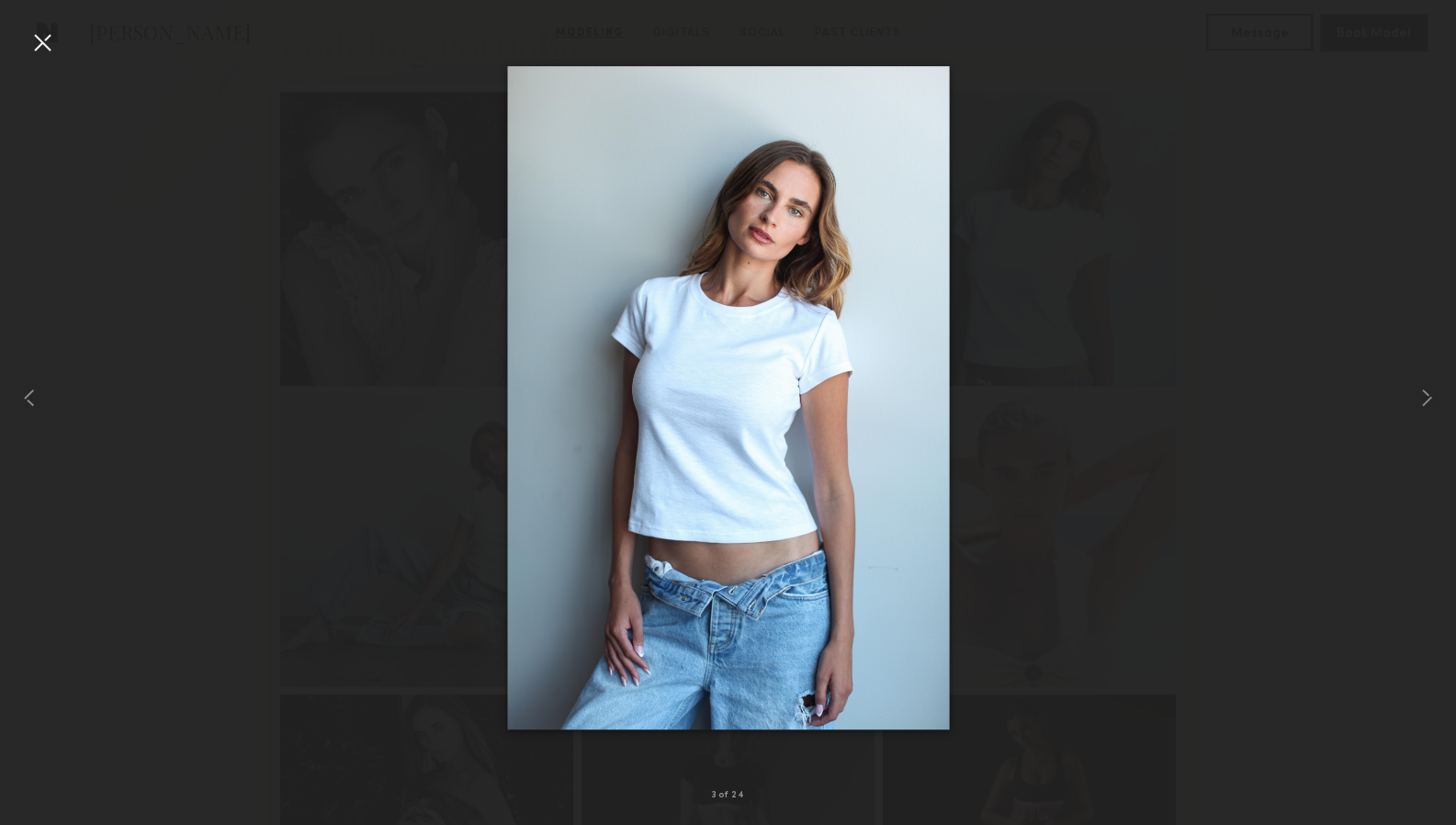
click at [1217, 528] on div at bounding box center [728, 398] width 1456 height 737
click at [1331, 658] on div at bounding box center [728, 398] width 1456 height 737
click at [51, 40] on div at bounding box center [42, 42] width 30 height 30
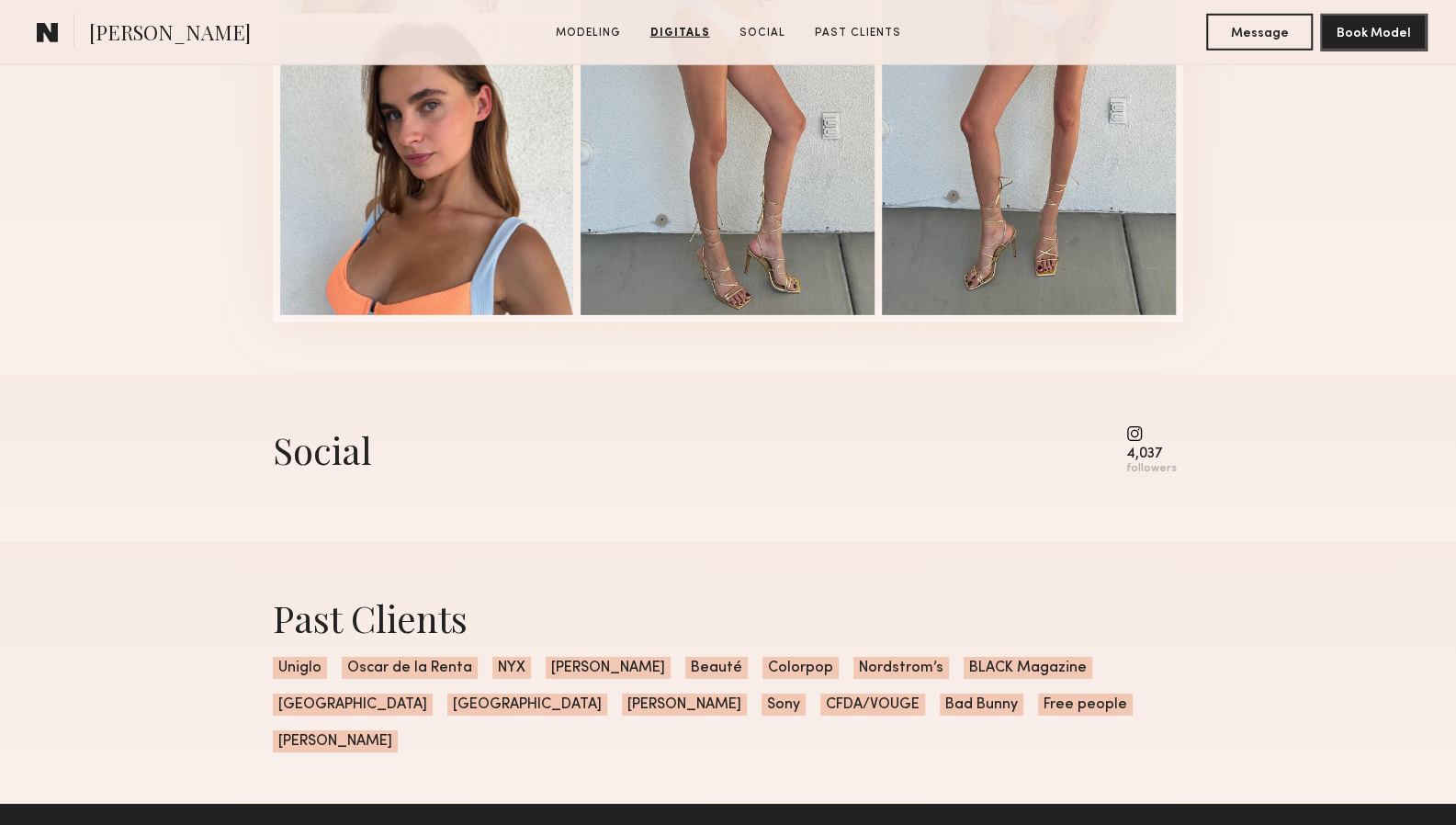
scroll to position [3361, 0]
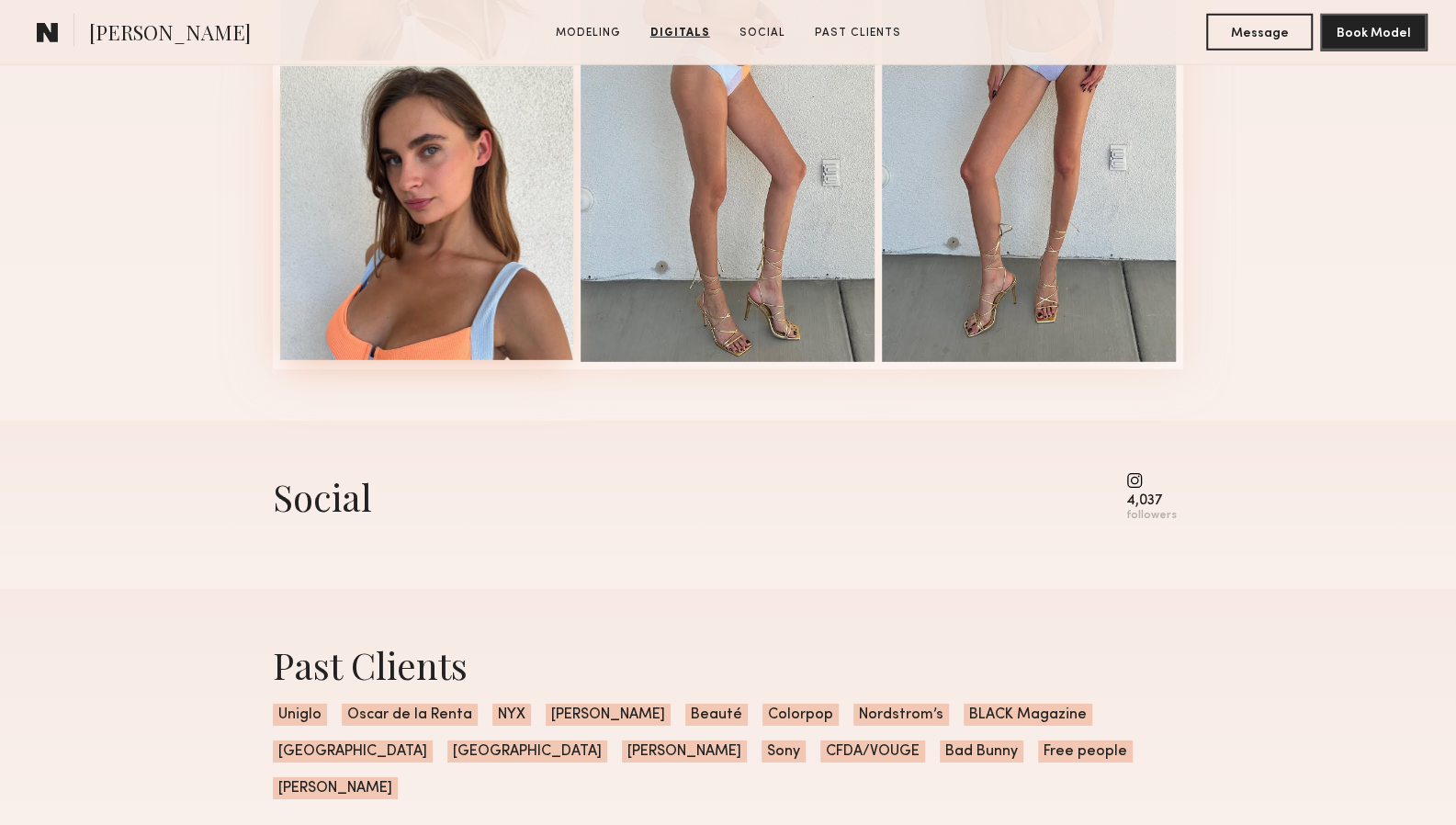
click at [439, 148] on div at bounding box center [427, 213] width 294 height 294
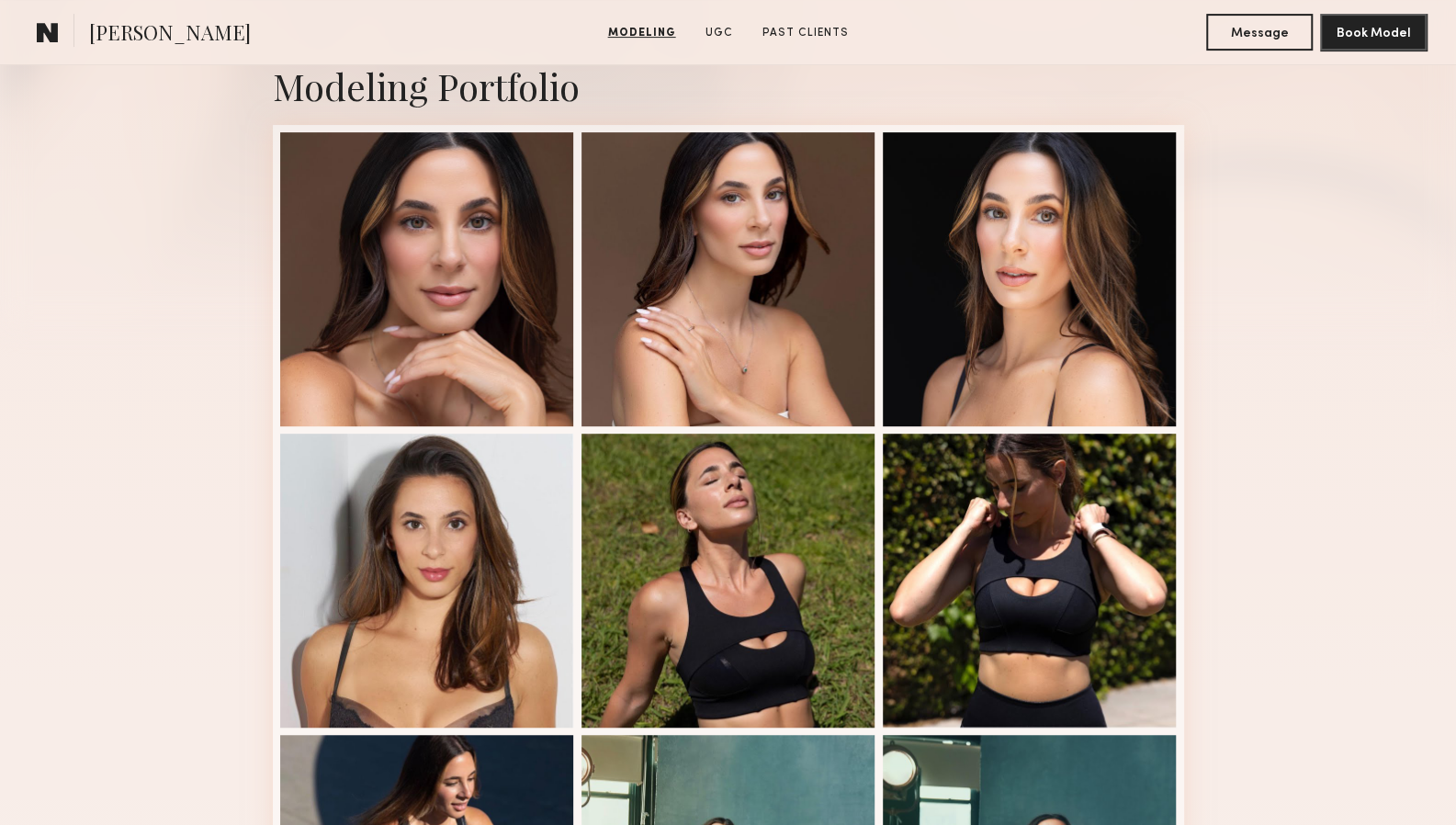
scroll to position [418, 0]
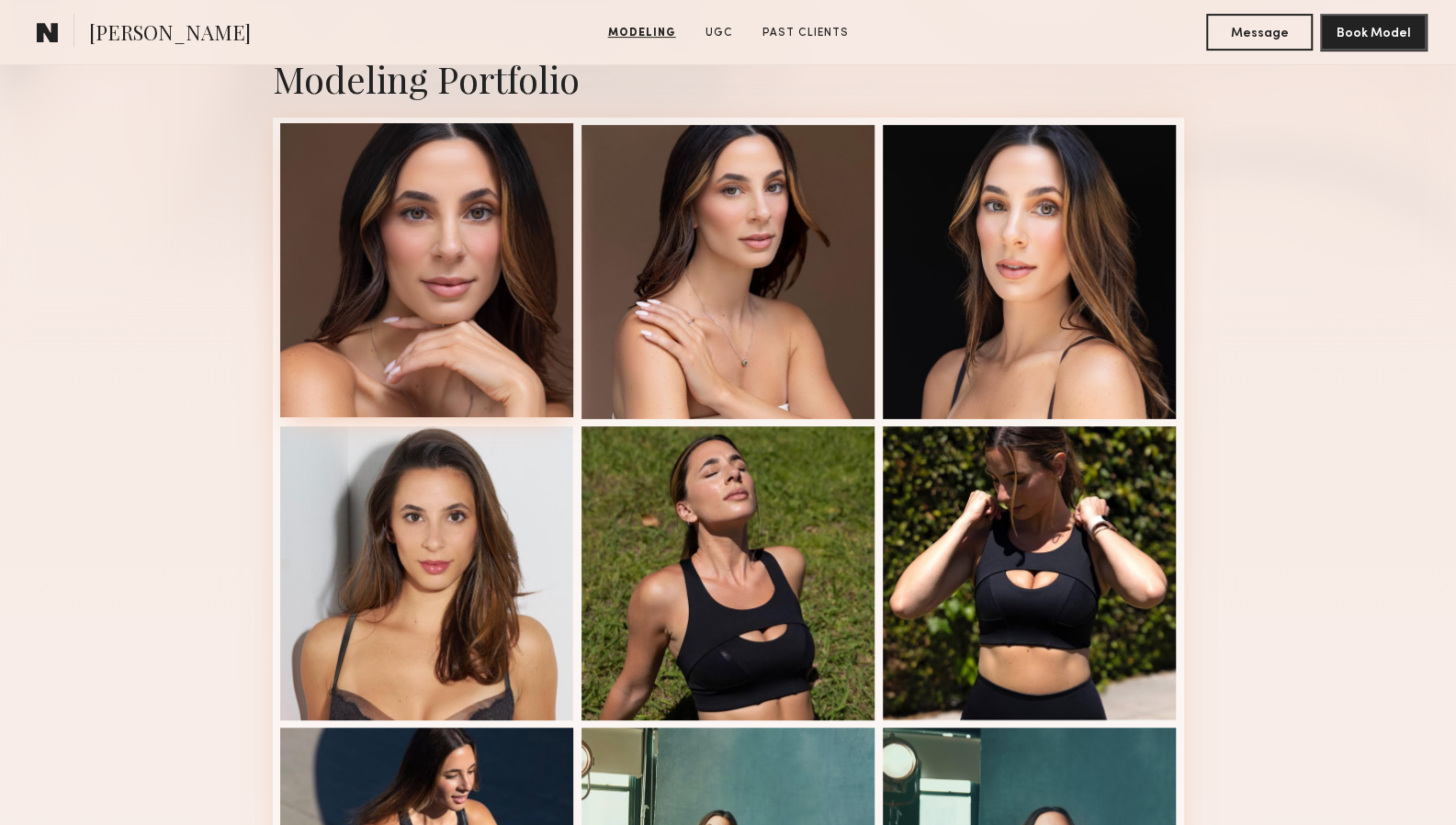
click at [460, 267] on div at bounding box center [427, 269] width 294 height 294
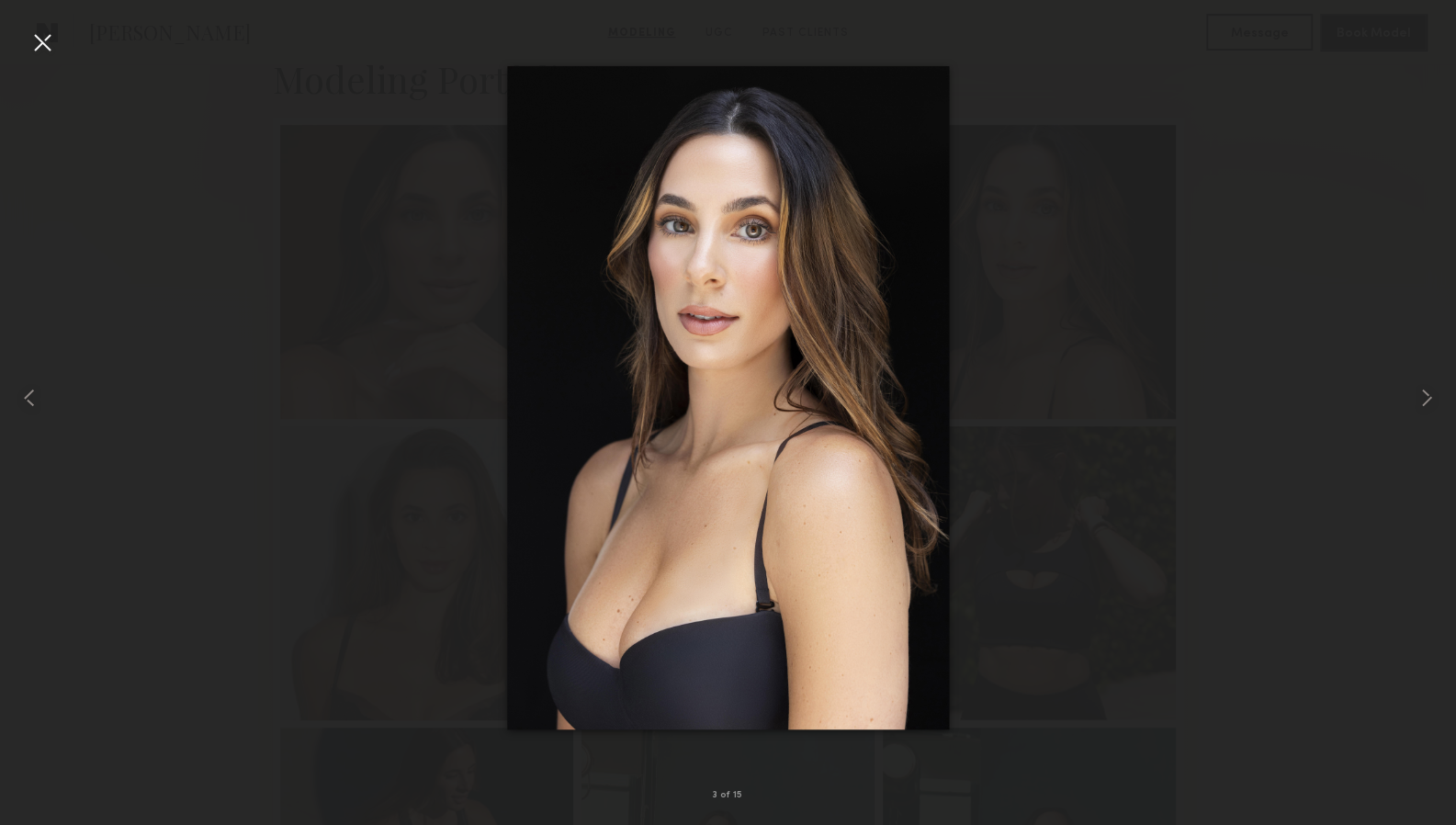
click at [1270, 441] on div at bounding box center [728, 398] width 1456 height 737
click at [39, 30] on div at bounding box center [42, 42] width 30 height 30
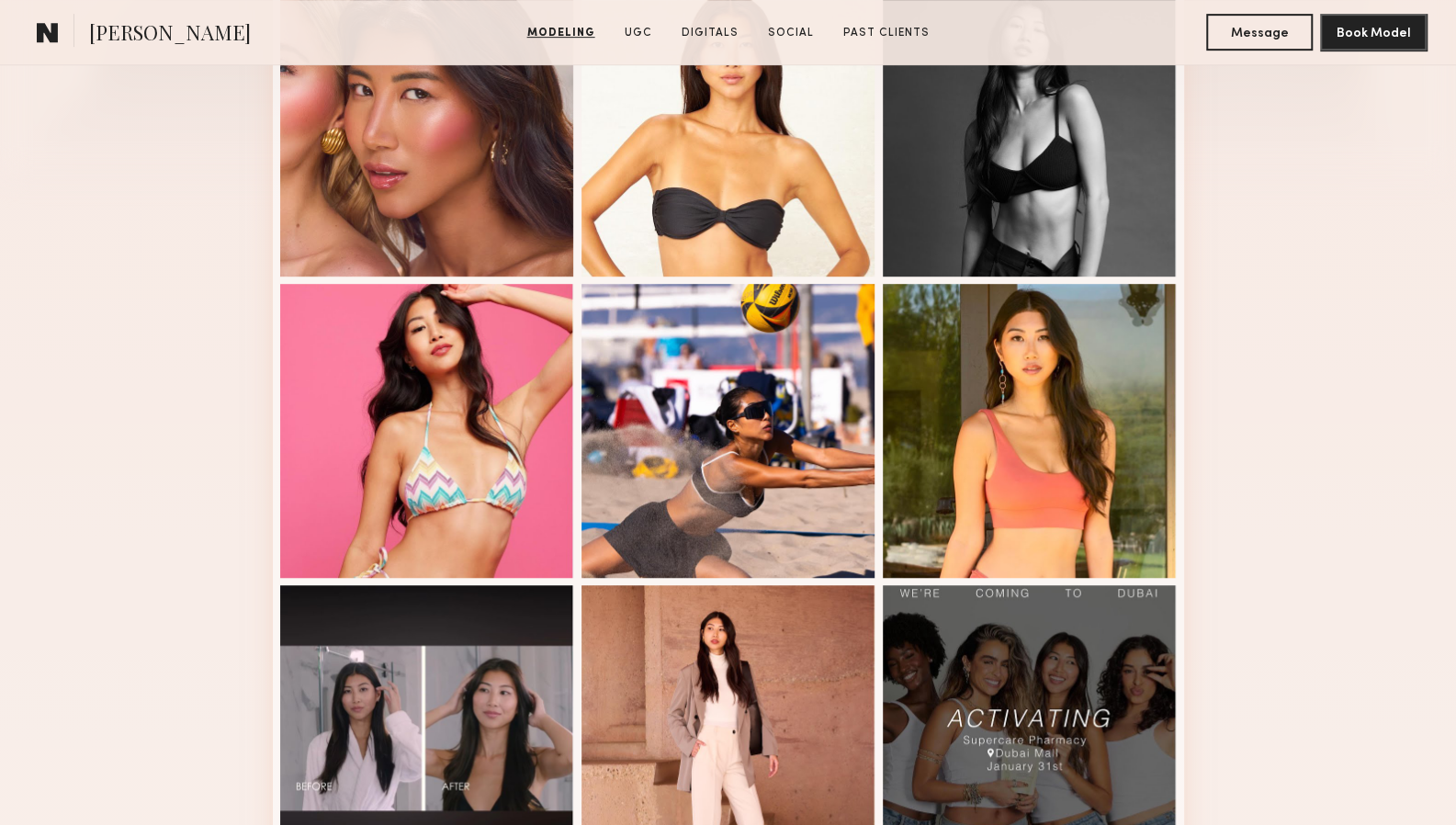
scroll to position [608, 0]
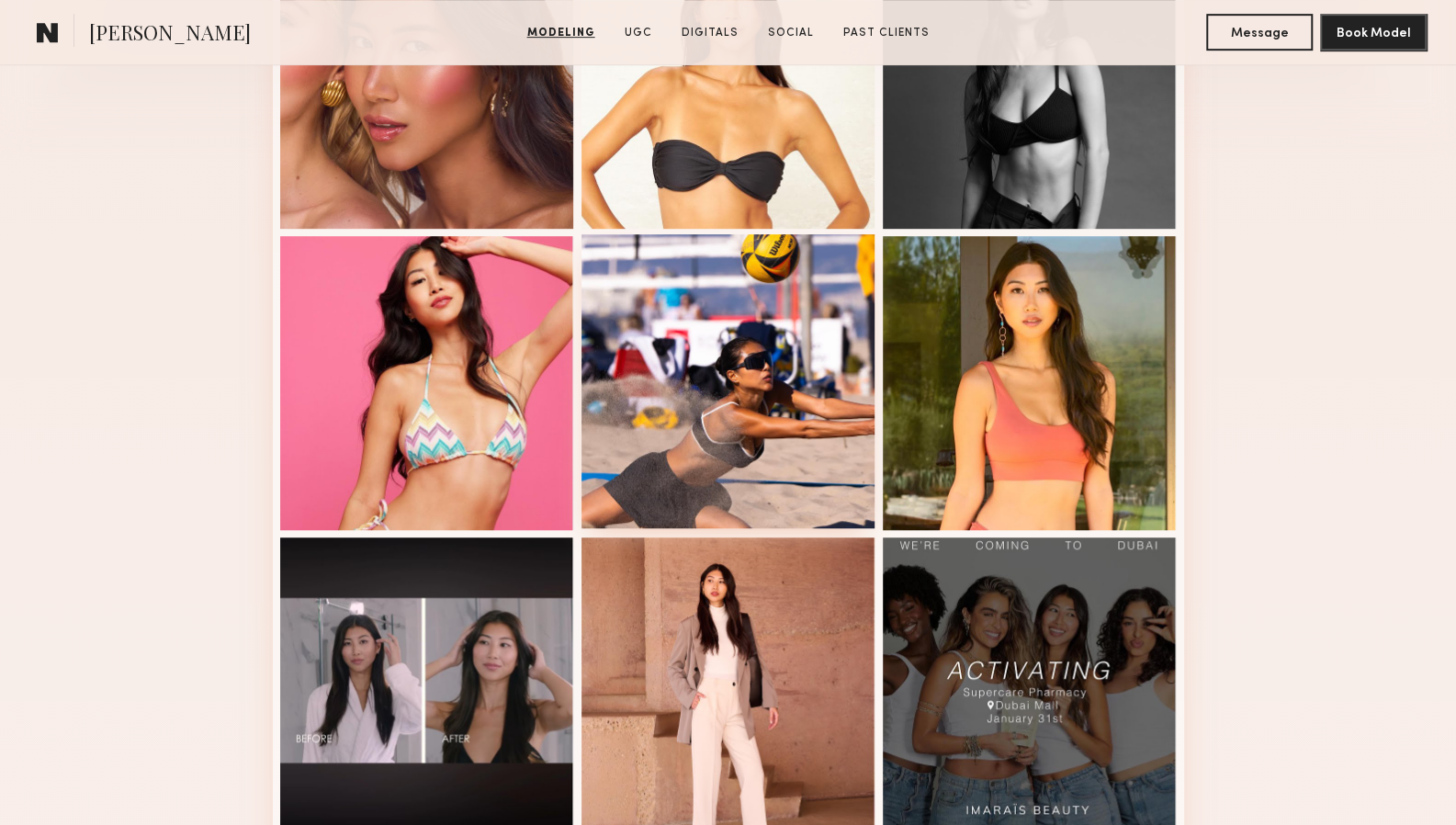
click at [772, 397] on div at bounding box center [728, 381] width 294 height 294
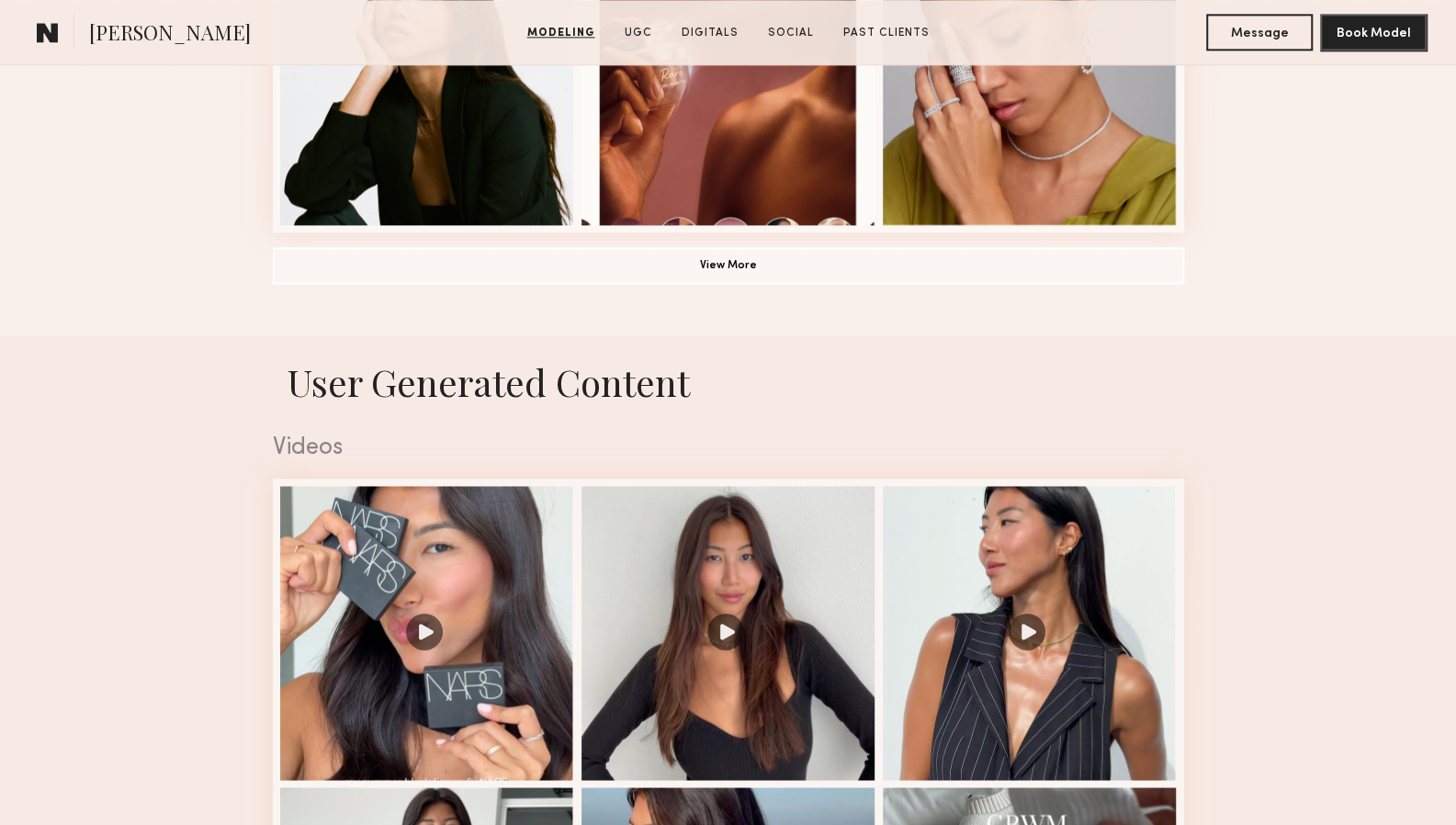
scroll to position [1525, 0]
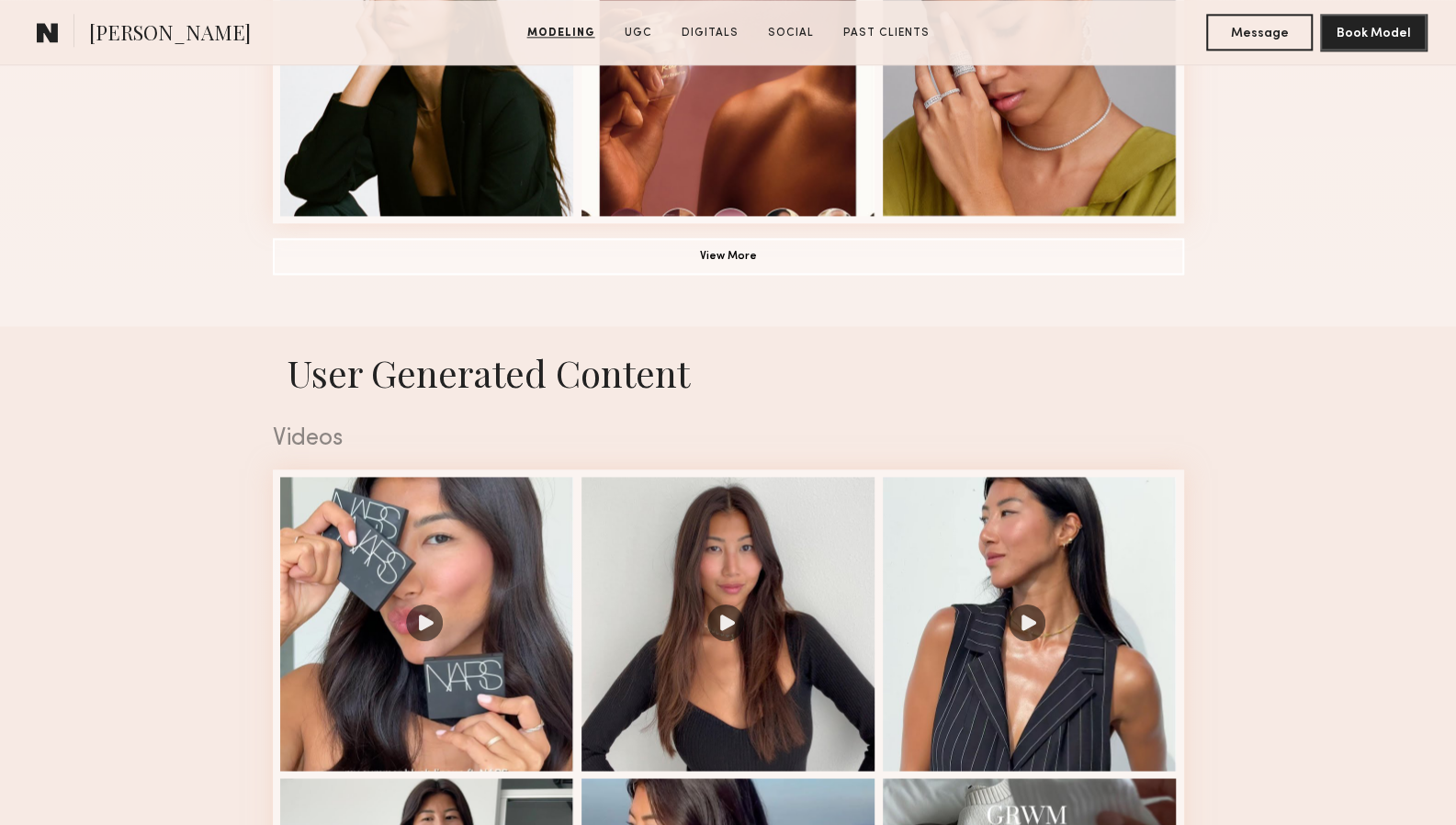
click at [1018, 260] on button "View More" at bounding box center [729, 256] width 912 height 37
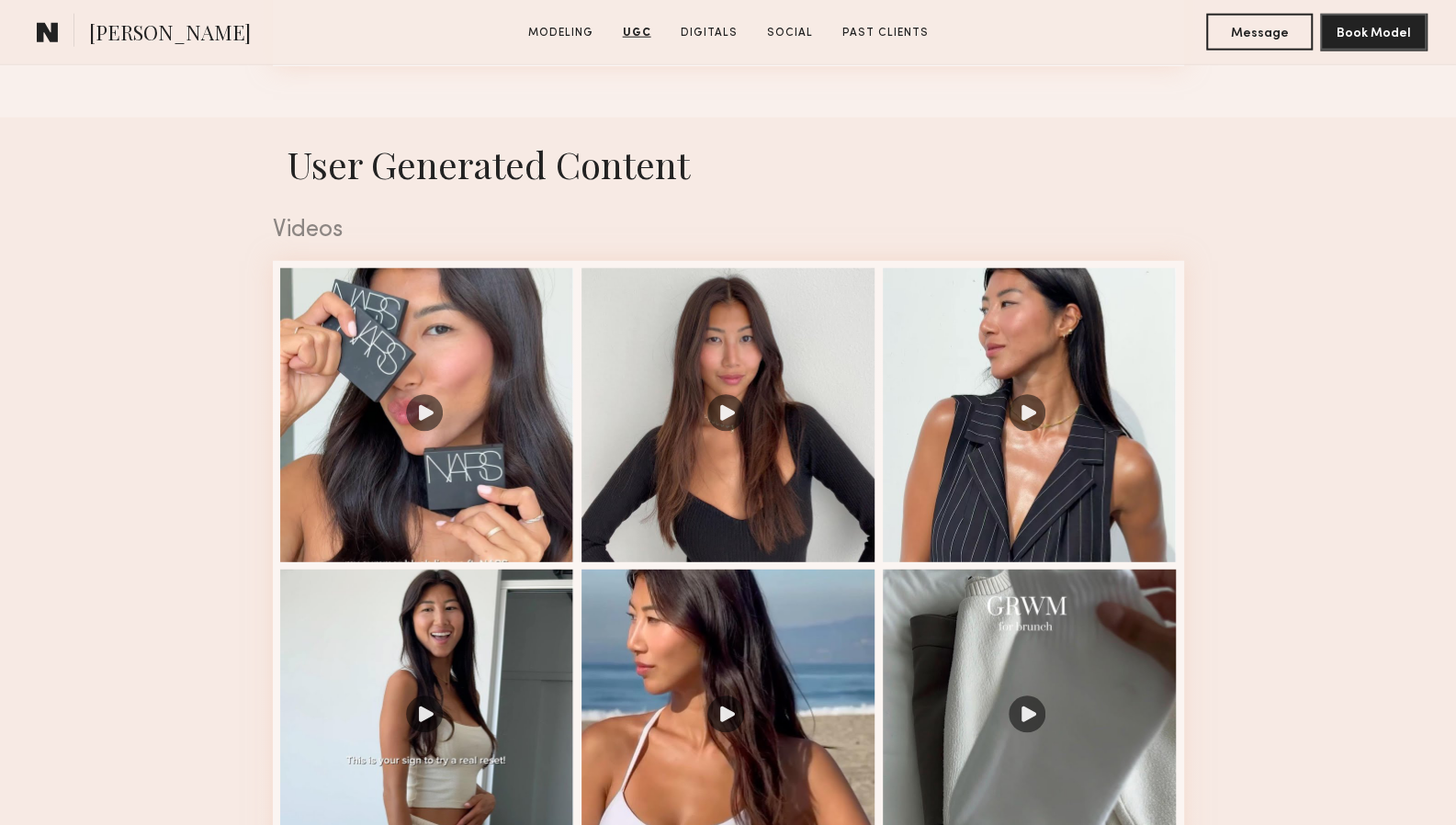
scroll to position [2887, 0]
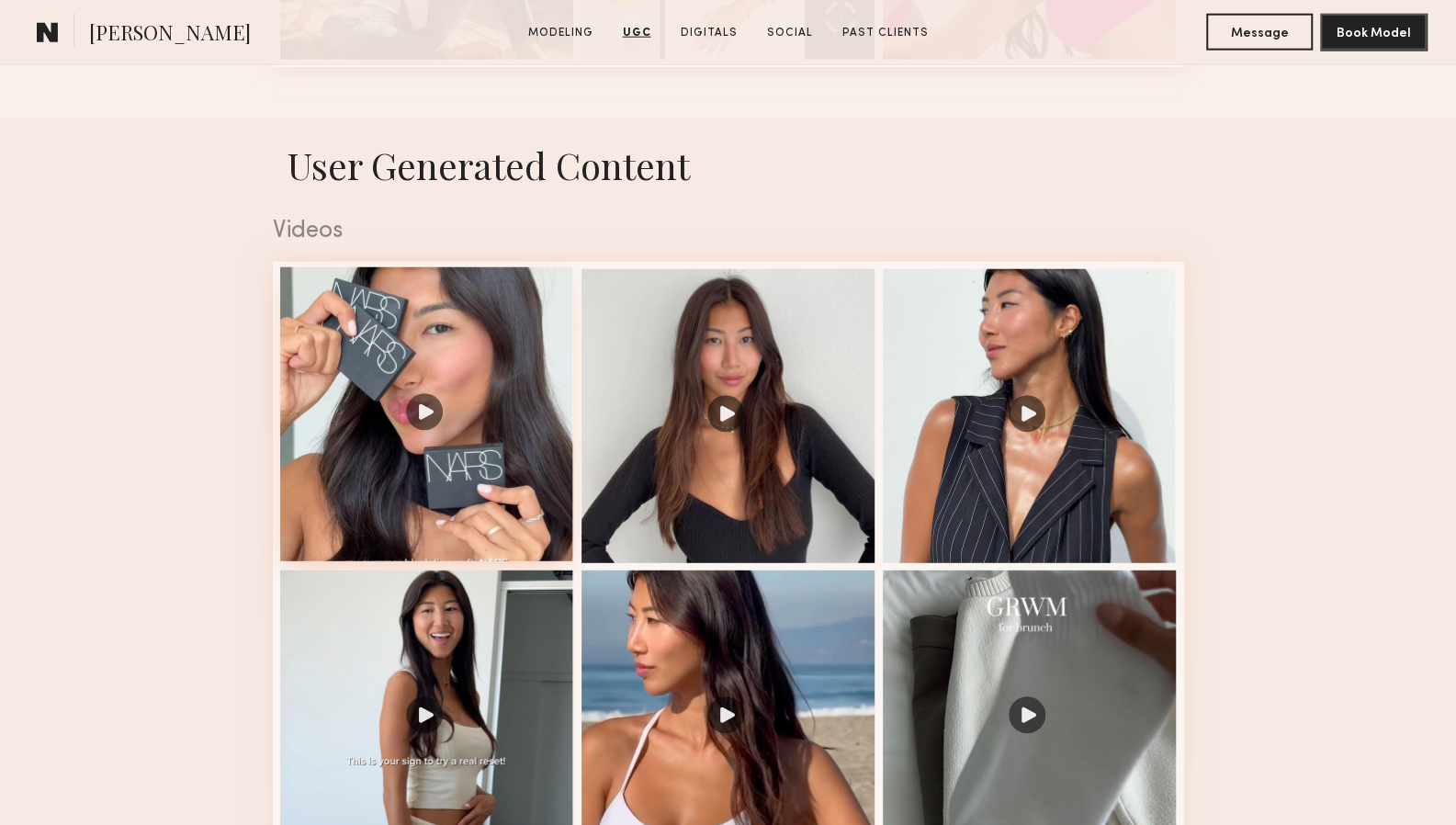
click at [485, 441] on div at bounding box center [427, 414] width 294 height 294
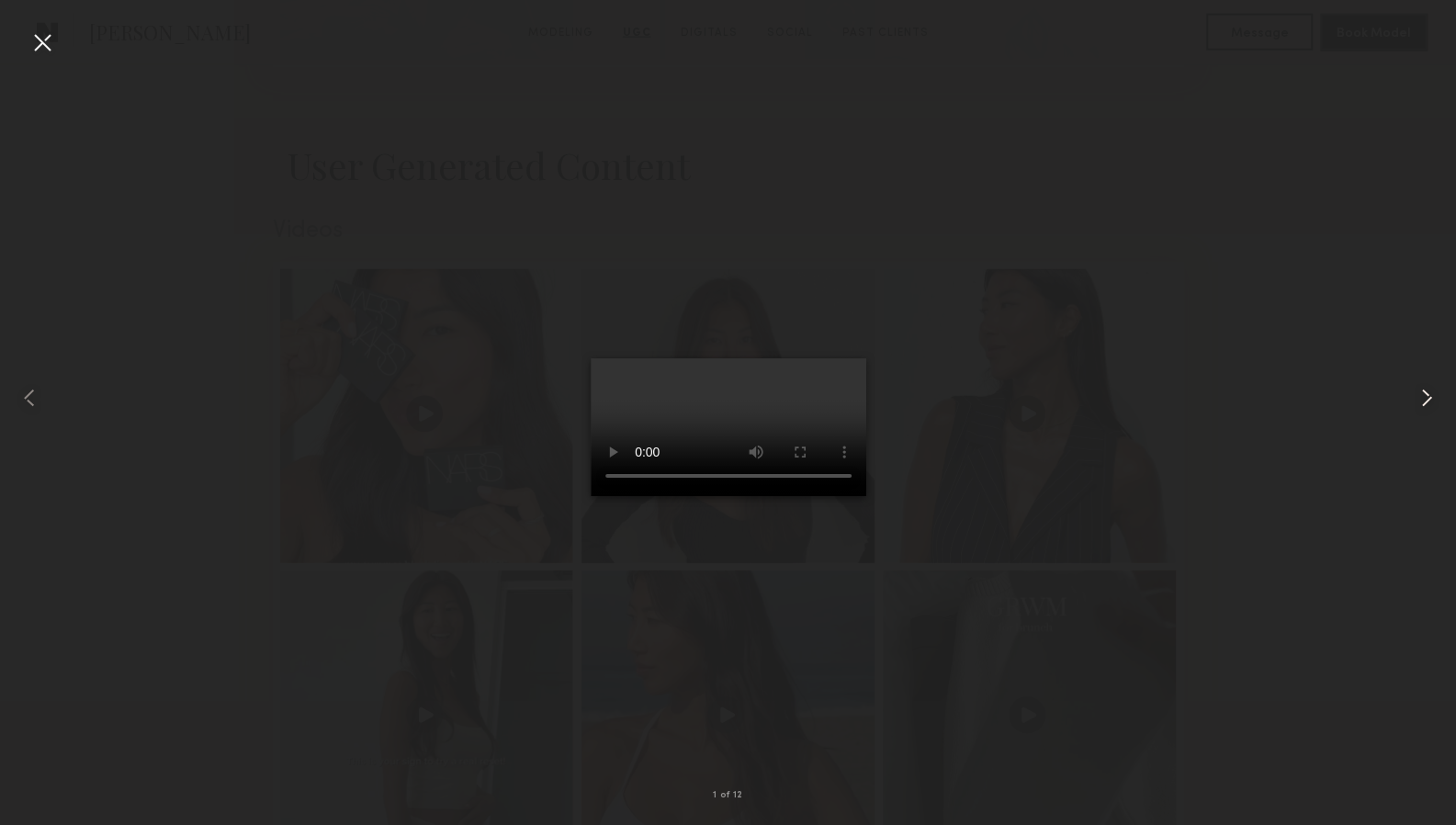
click at [1437, 400] on common-icon at bounding box center [1426, 398] width 30 height 30
click at [1421, 397] on common-icon at bounding box center [1426, 398] width 30 height 30
click at [1438, 398] on common-icon at bounding box center [1426, 398] width 30 height 30
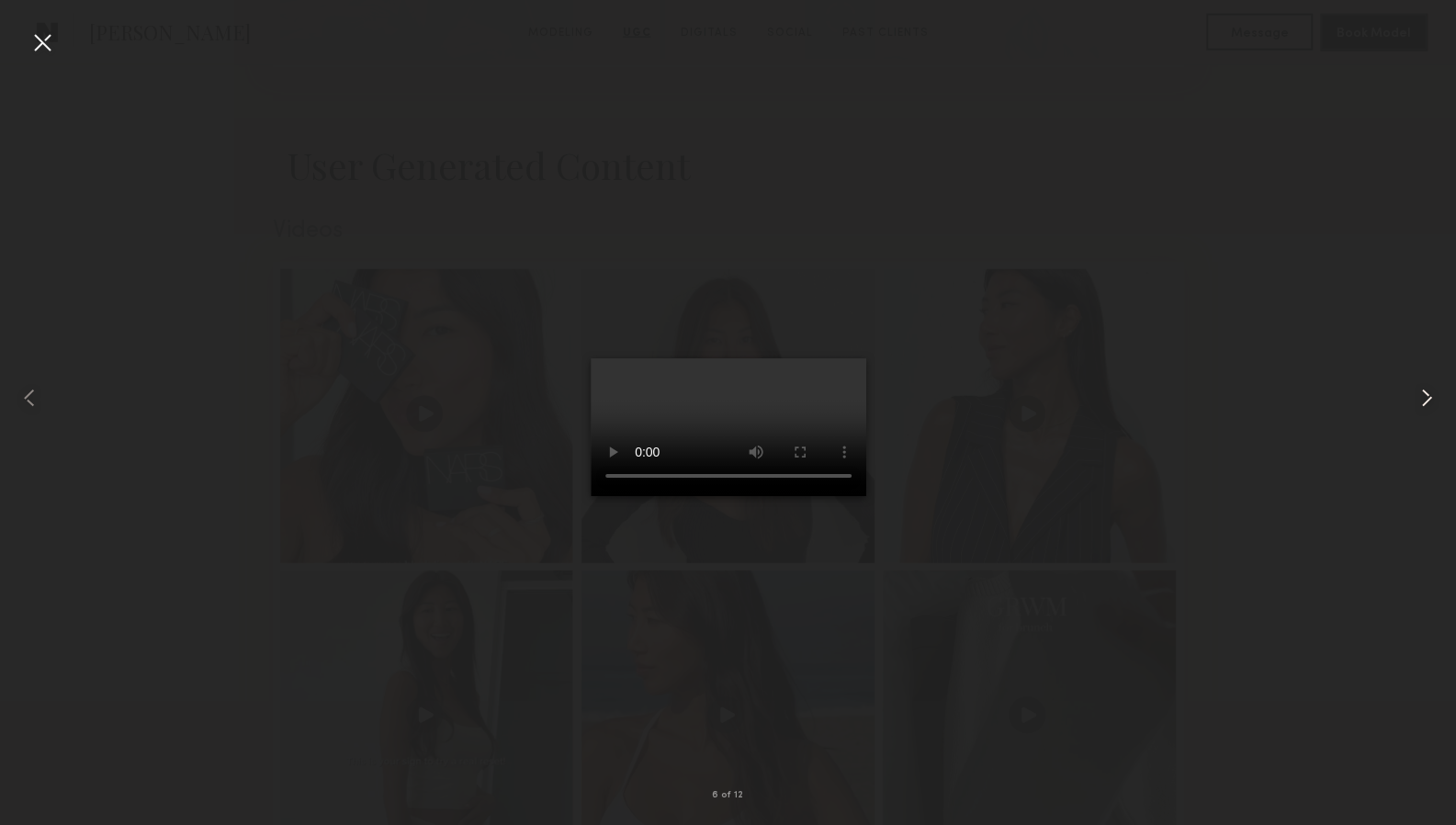
click at [1438, 398] on common-icon at bounding box center [1426, 398] width 30 height 30
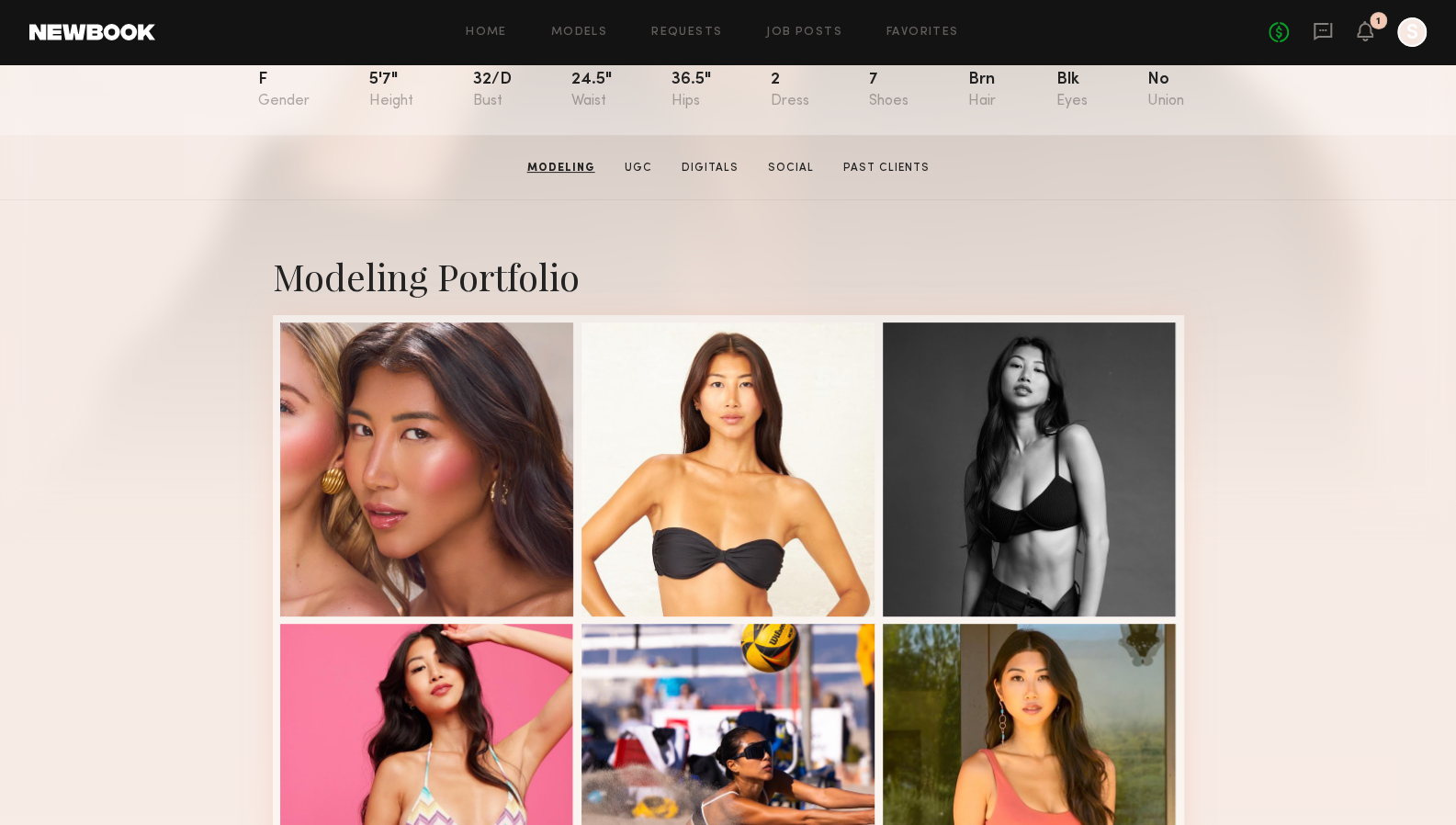
scroll to position [220, 0]
